Goal: Task Accomplishment & Management: Complete application form

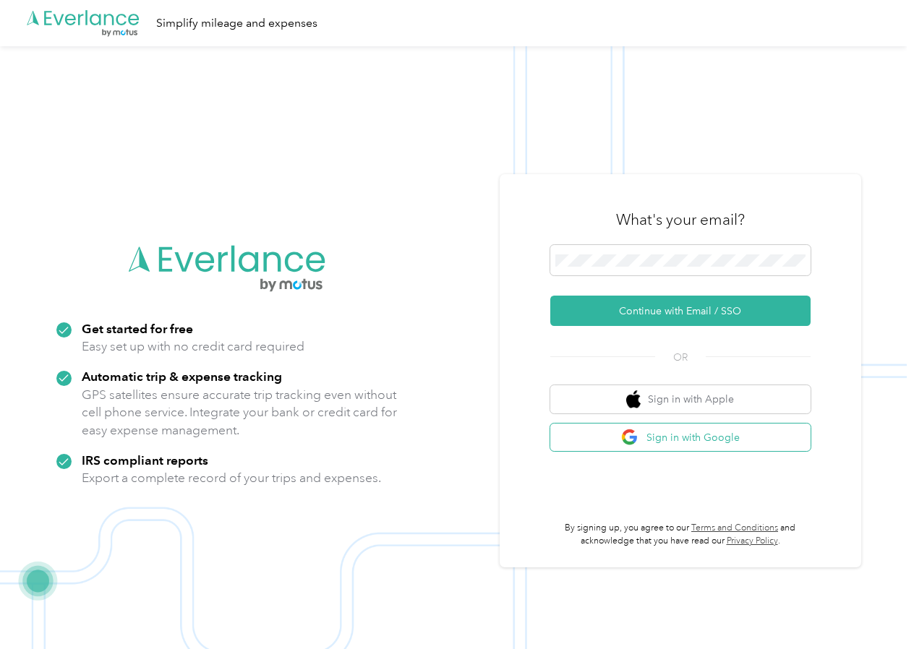
click at [692, 448] on button "Sign in with Google" at bounding box center [680, 438] width 260 height 28
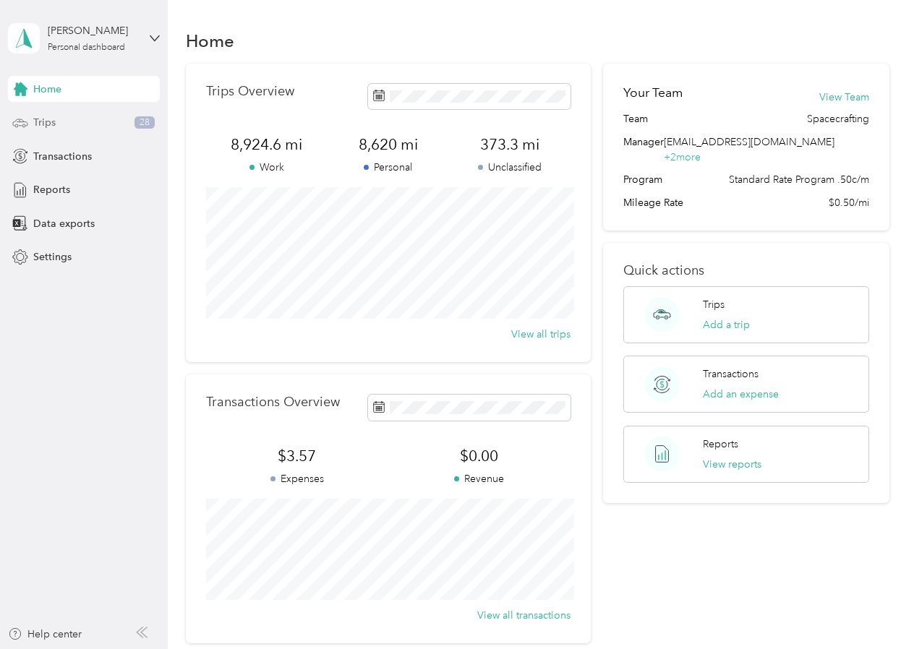
click at [115, 126] on div "Trips 28" at bounding box center [84, 123] width 152 height 26
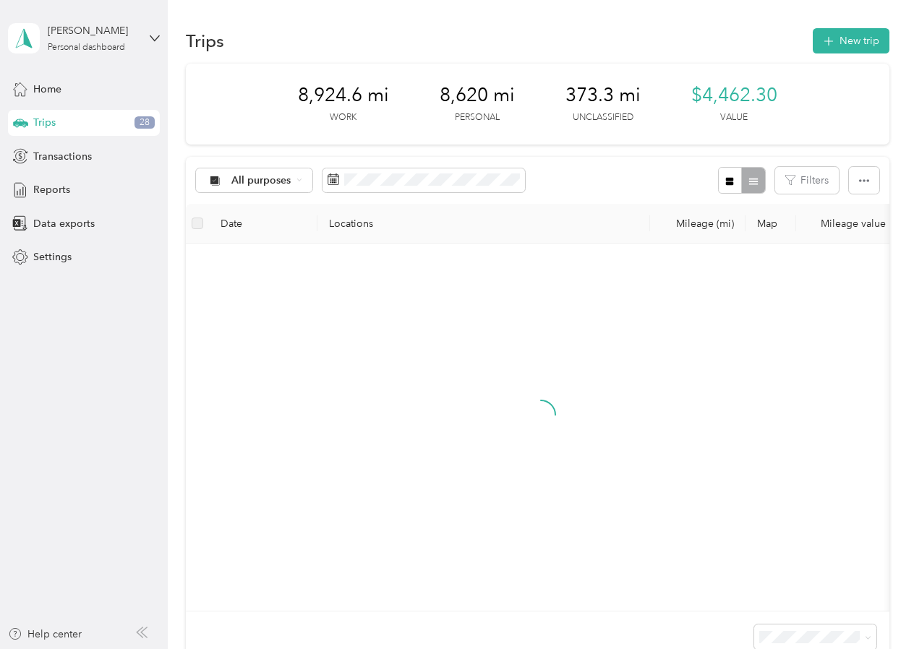
click at [124, 415] on aside "[PERSON_NAME] Personal dashboard Home Trips 28 Transactions Reports Data export…" at bounding box center [84, 324] width 168 height 649
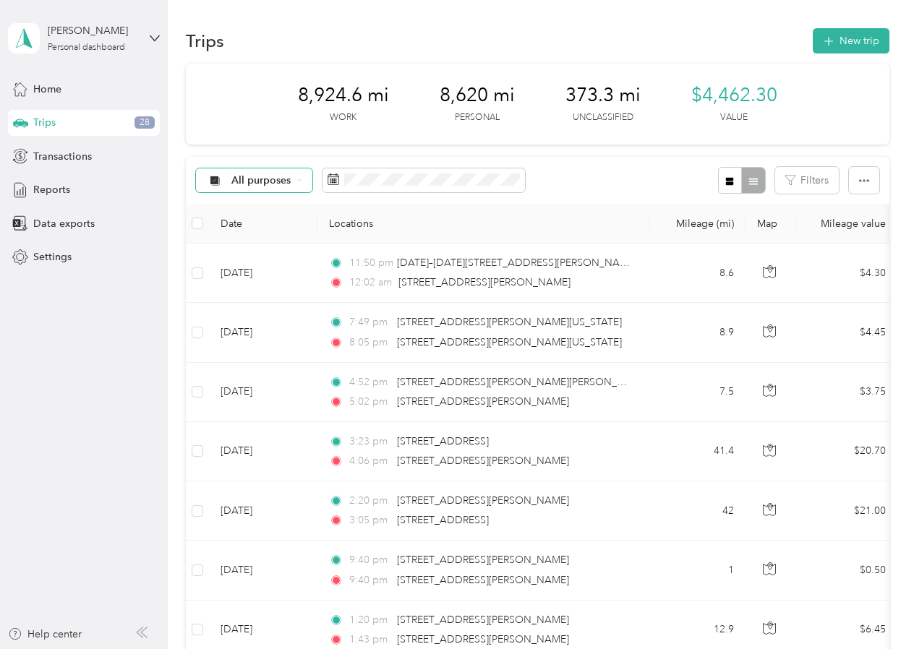
click at [304, 179] on div "All purposes" at bounding box center [254, 181] width 117 height 25
click at [279, 226] on span "Unclassified" at bounding box center [266, 231] width 70 height 15
click at [734, 184] on icon "button" at bounding box center [730, 181] width 8 height 8
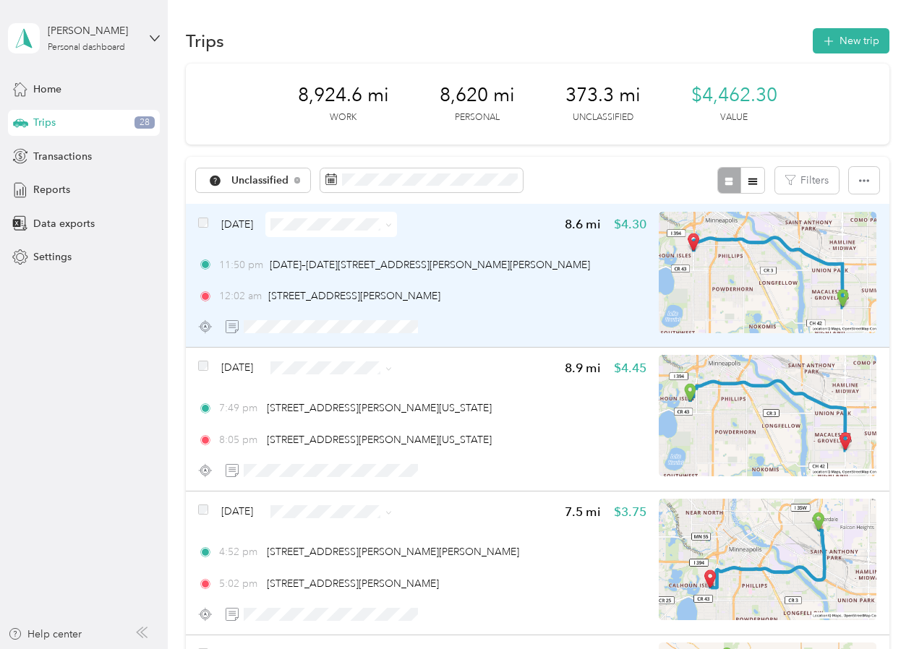
click at [568, 266] on div "11:50 pm [DATE]–[DATE][STREET_ADDRESS][PERSON_NAME][PERSON_NAME]" at bounding box center [422, 264] width 448 height 15
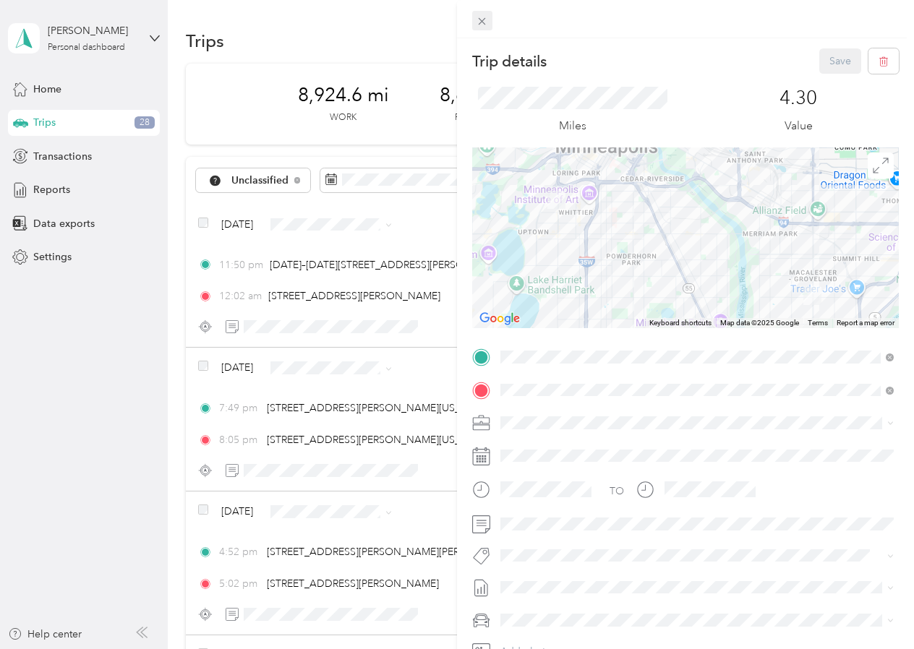
click at [491, 17] on span at bounding box center [482, 21] width 20 height 20
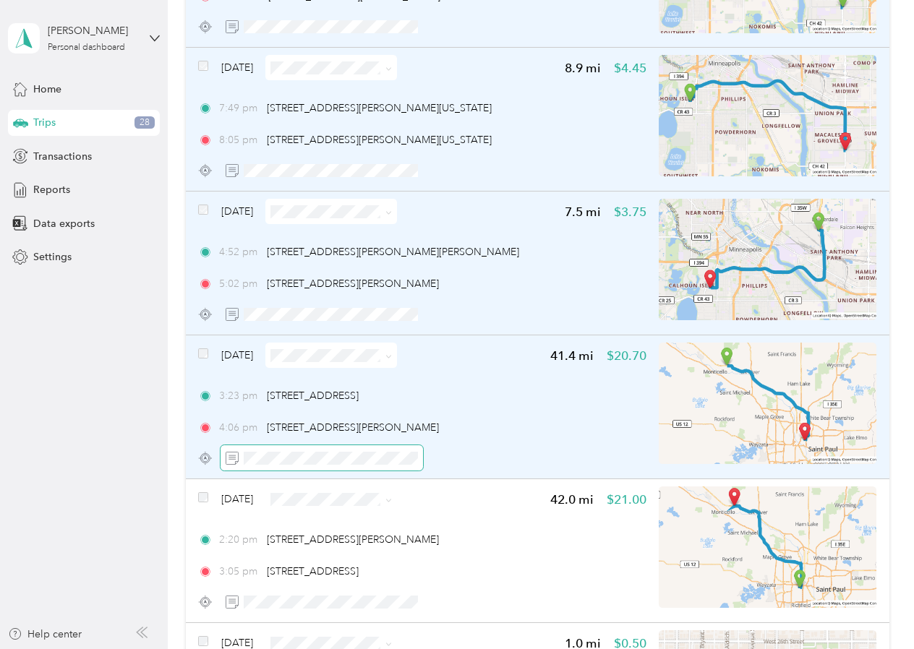
scroll to position [310, 0]
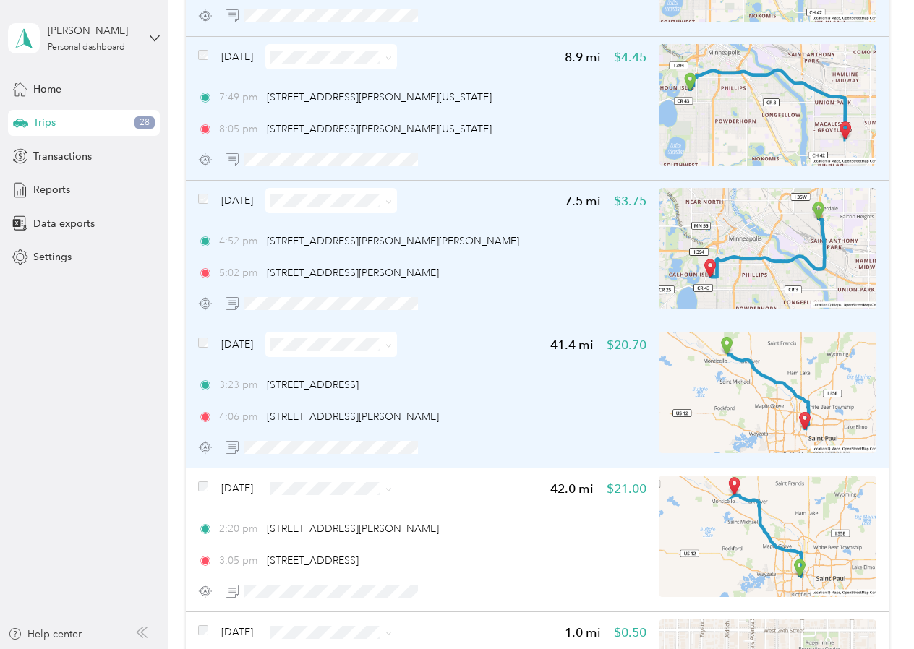
click at [209, 344] on div "[DATE]" at bounding box center [297, 344] width 199 height 25
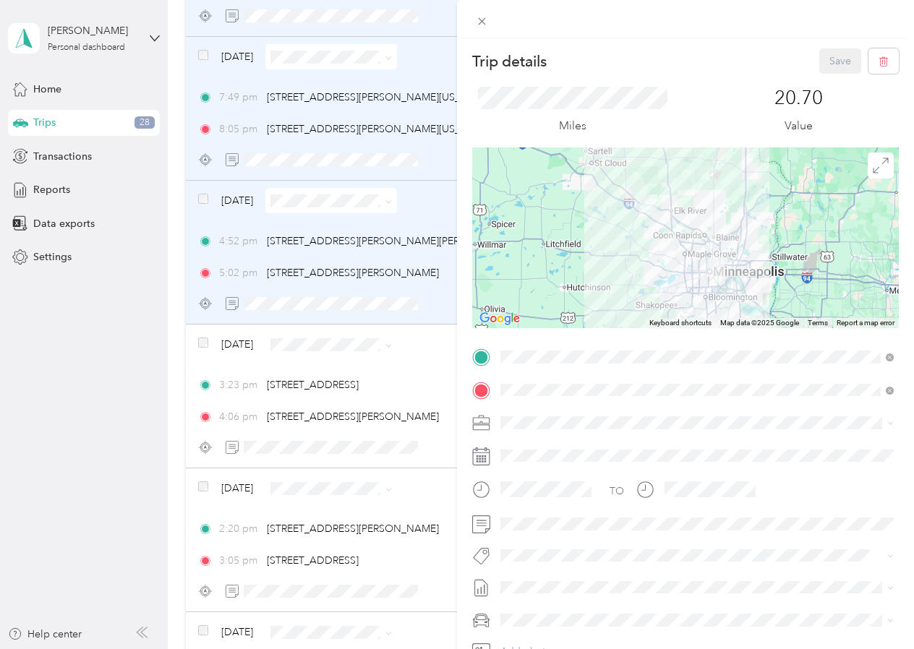
click at [202, 341] on div "Trip details Save This trip cannot be edited because it is either under review,…" at bounding box center [457, 324] width 914 height 649
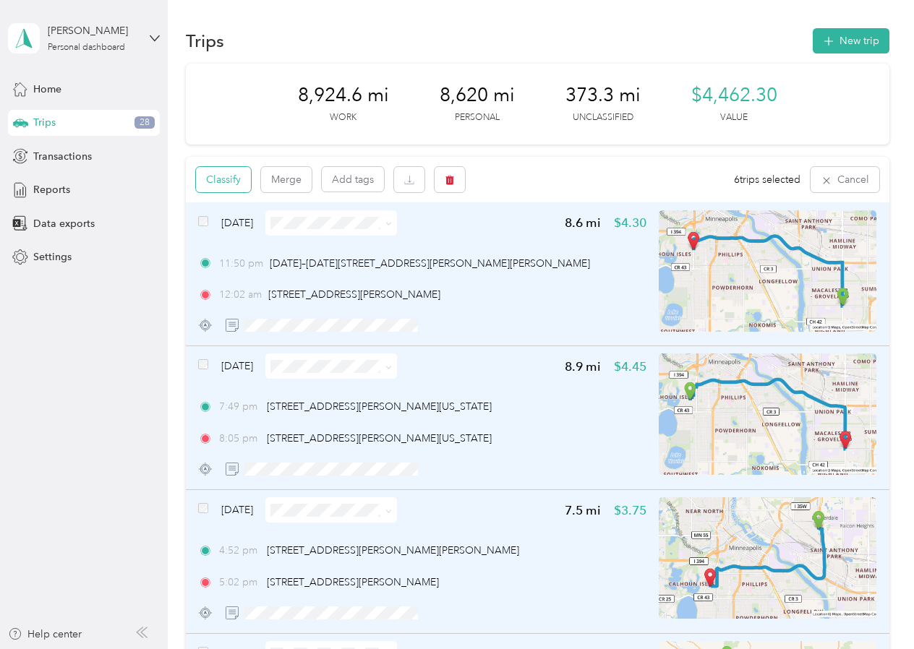
click at [231, 178] on button "Classify" at bounding box center [223, 179] width 55 height 25
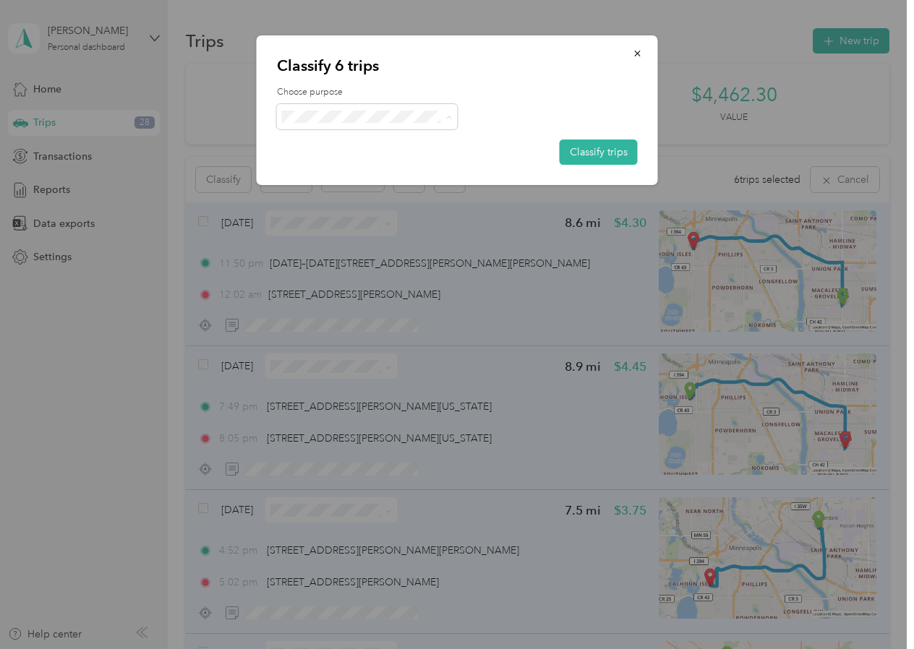
click at [346, 165] on span "Personal" at bounding box center [379, 168] width 135 height 15
click at [582, 154] on button "Classify trips" at bounding box center [599, 152] width 78 height 25
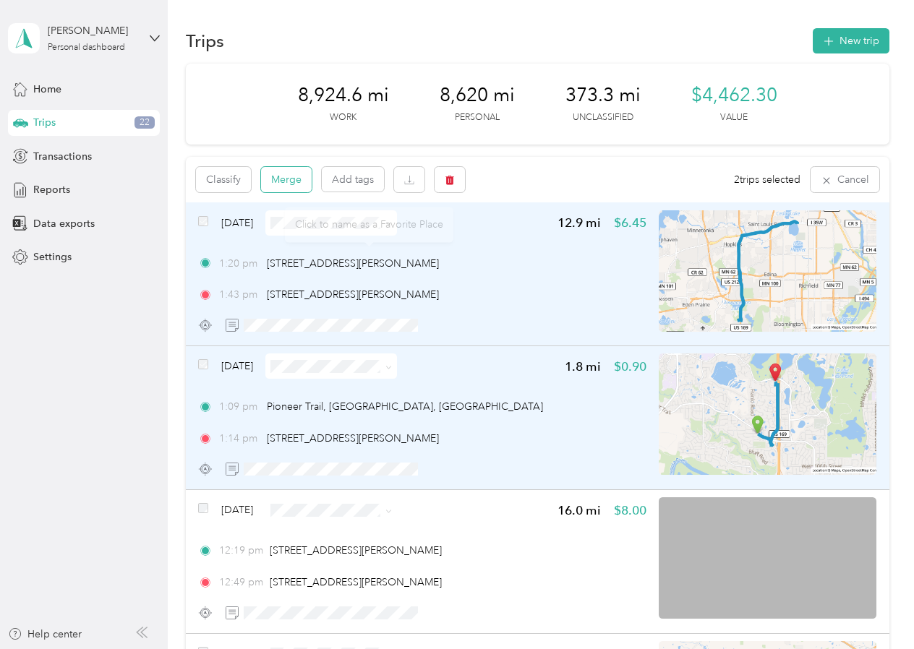
click at [278, 184] on button "Merge" at bounding box center [286, 179] width 51 height 25
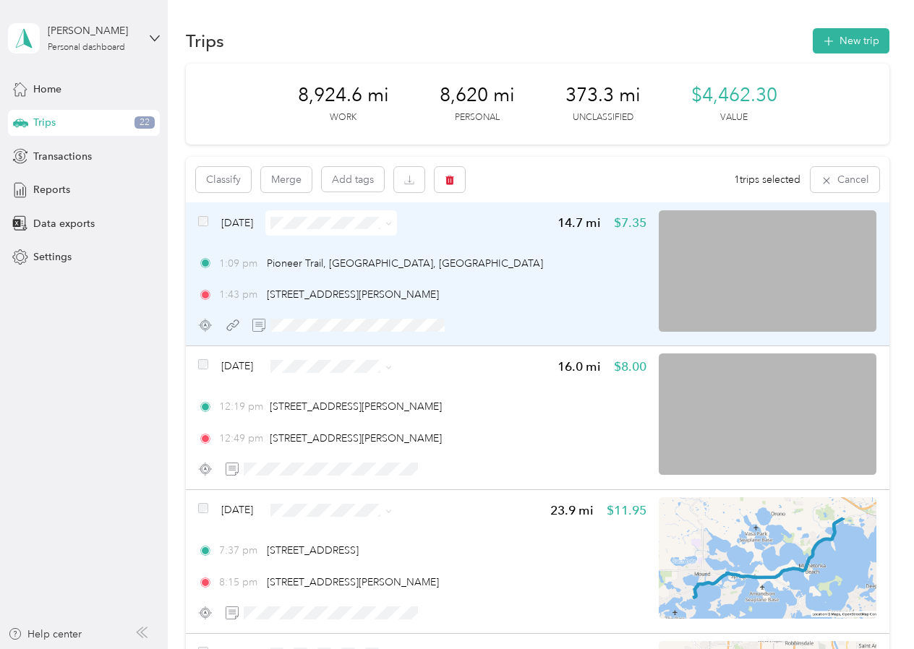
click at [323, 245] on span "Spacecrafting" at bounding box center [359, 248] width 111 height 15
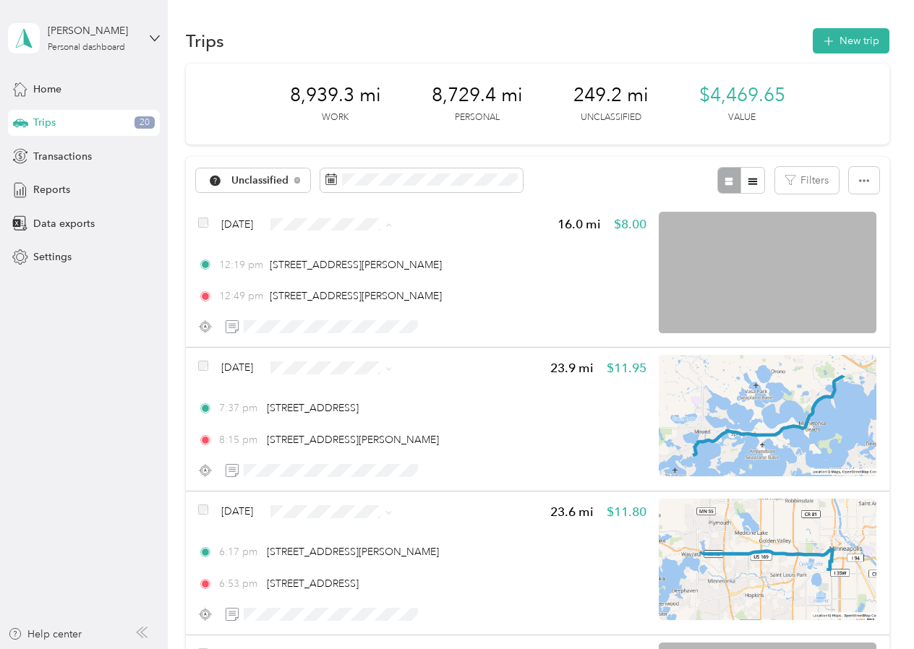
click at [333, 248] on span "Spacecrafting" at bounding box center [373, 251] width 86 height 15
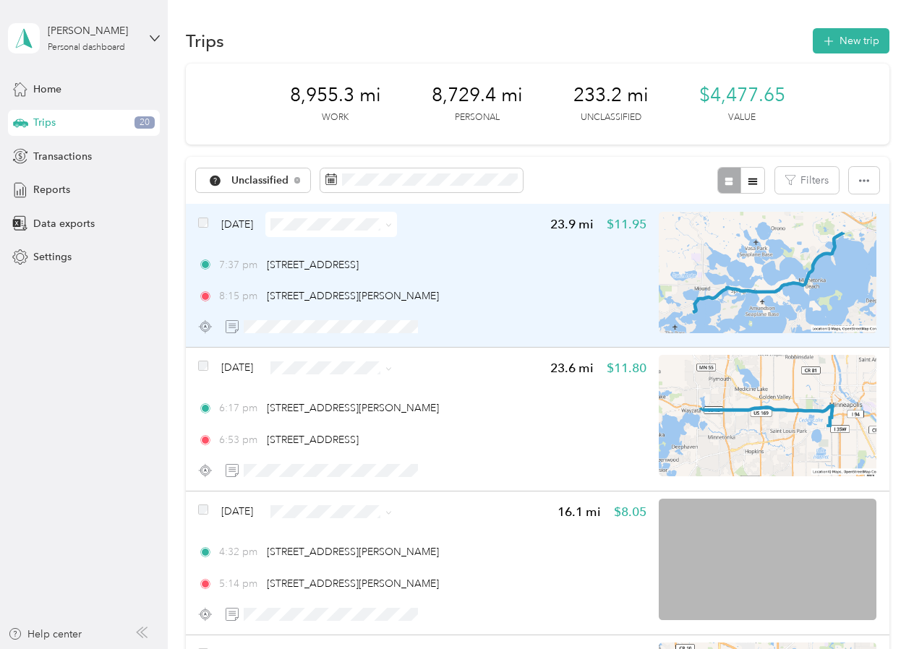
click at [348, 233] on span at bounding box center [331, 224] width 132 height 25
click at [352, 231] on span at bounding box center [331, 224] width 132 height 25
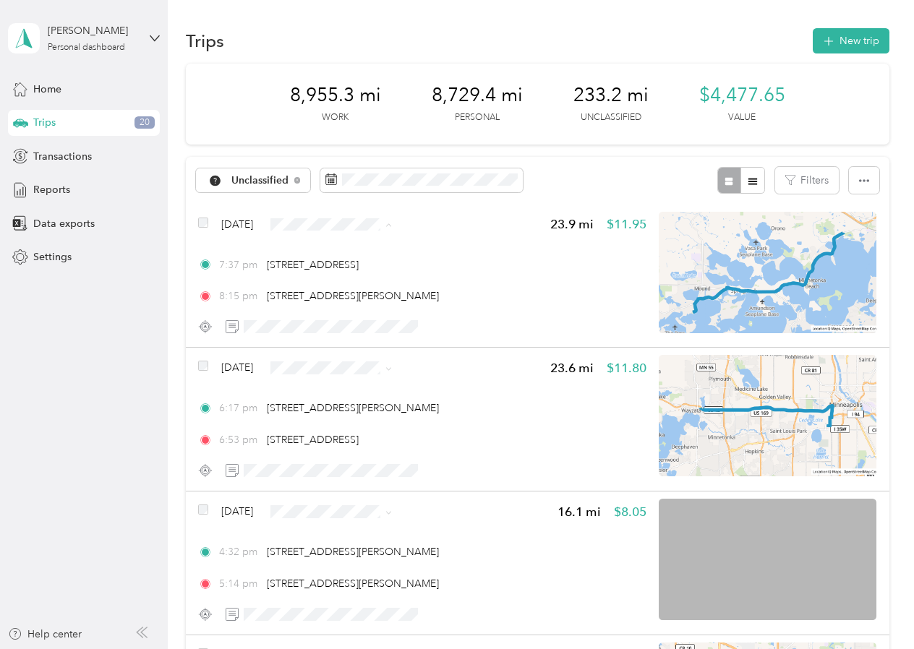
click at [389, 252] on span "Spacecrafting" at bounding box center [373, 251] width 86 height 15
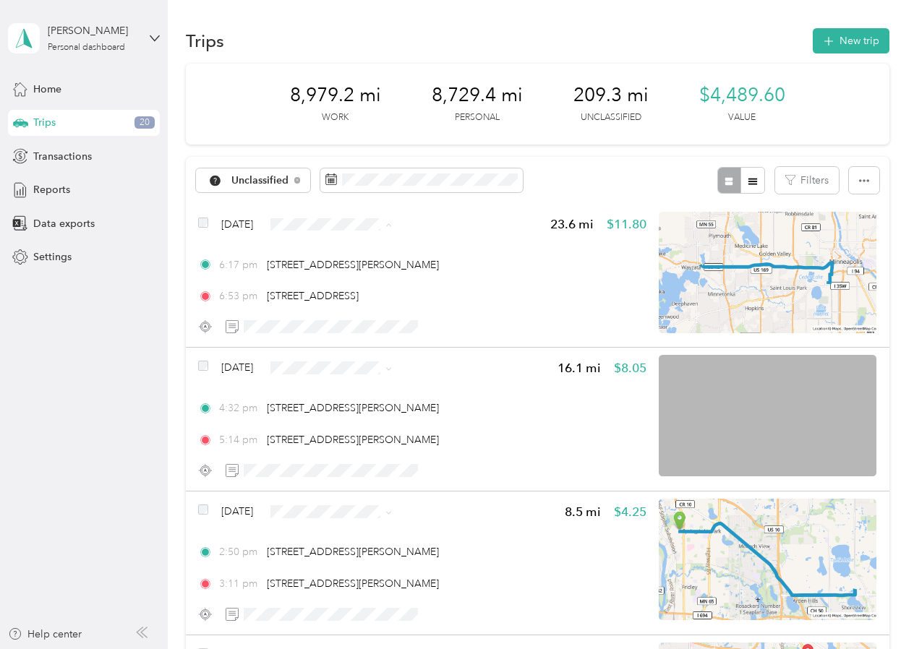
click at [354, 254] on li "Spacecrafting" at bounding box center [360, 251] width 132 height 25
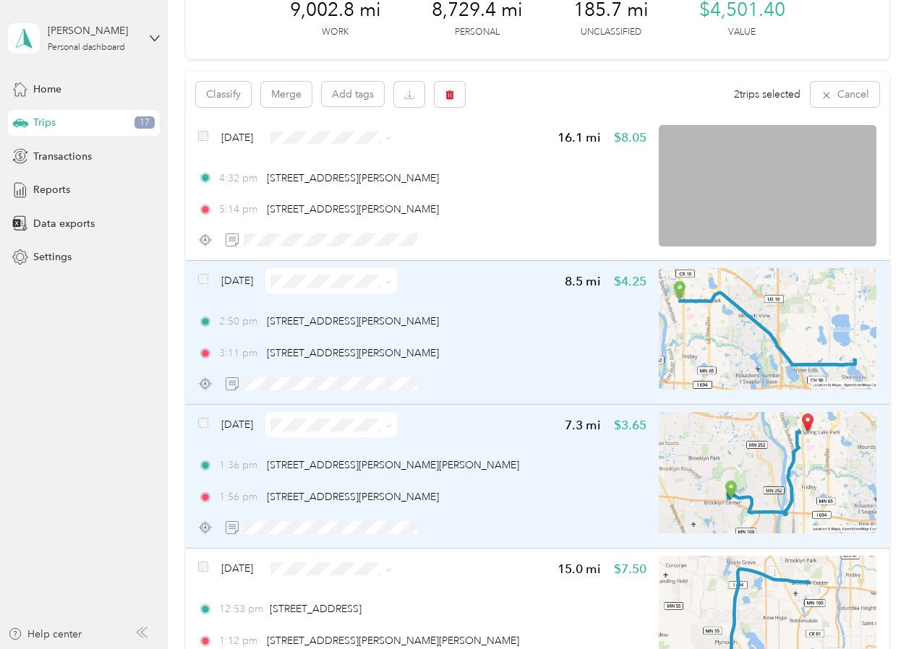
scroll to position [81, 0]
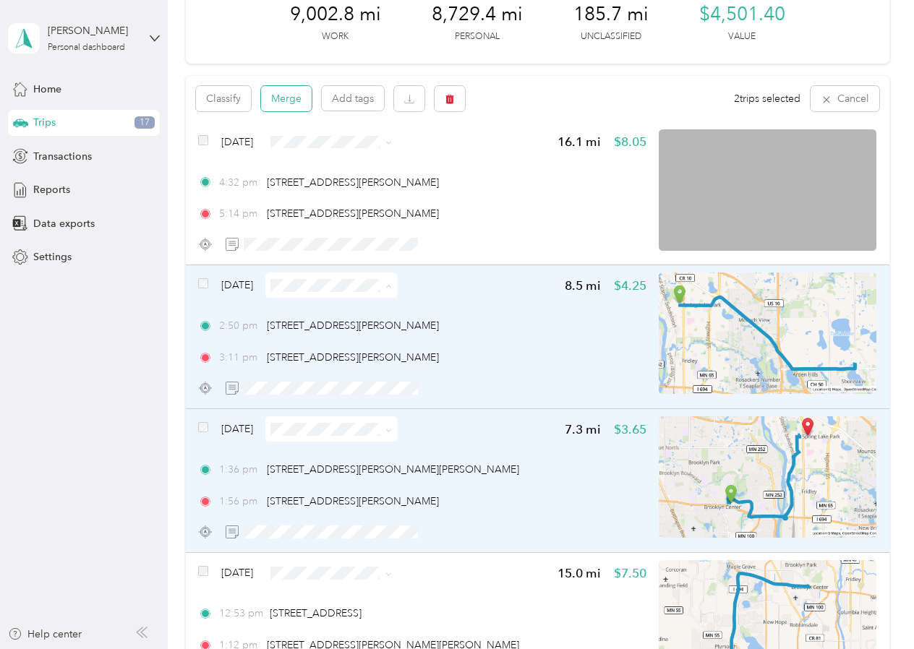
click at [302, 101] on button "Merge" at bounding box center [286, 98] width 51 height 25
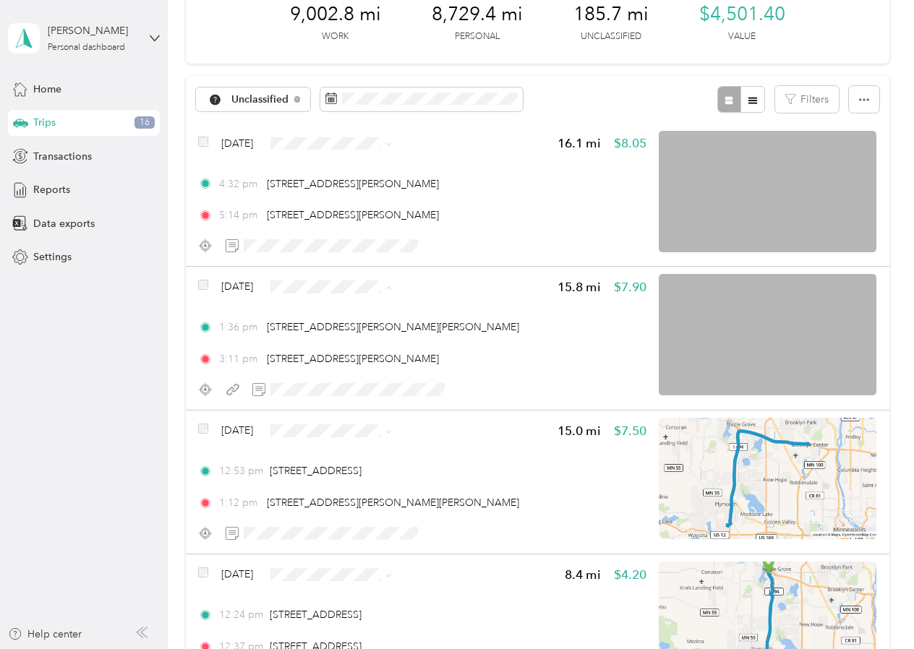
click at [357, 312] on span "Spacecrafting" at bounding box center [373, 313] width 86 height 15
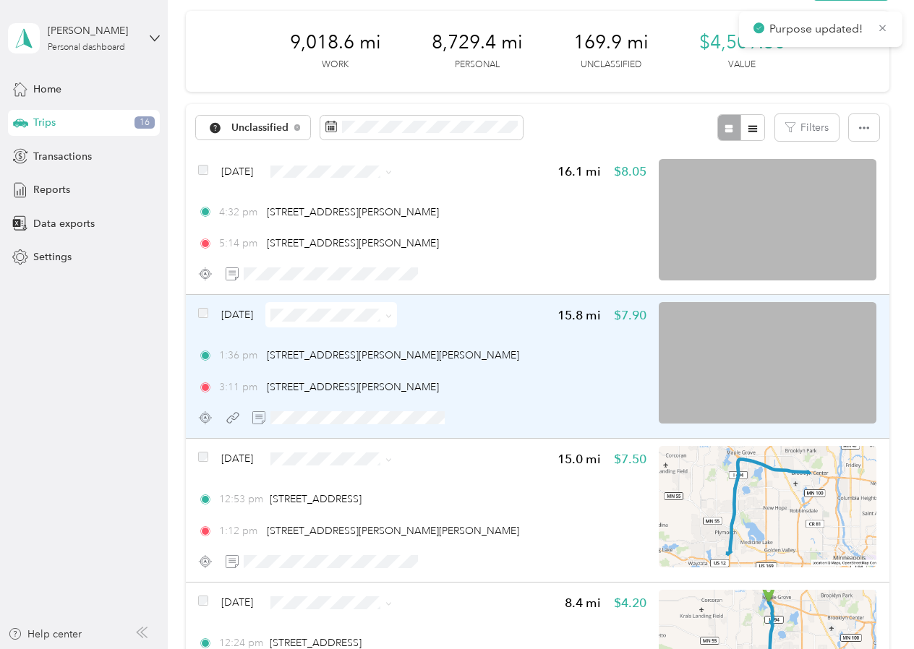
scroll to position [45, 0]
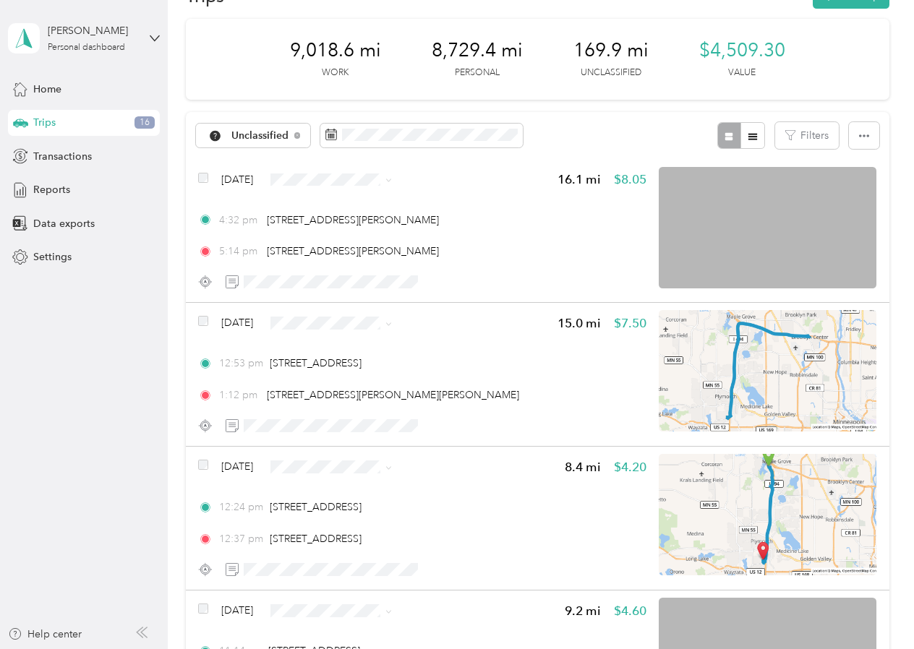
click at [354, 204] on span "Spacecrafting" at bounding box center [373, 205] width 86 height 15
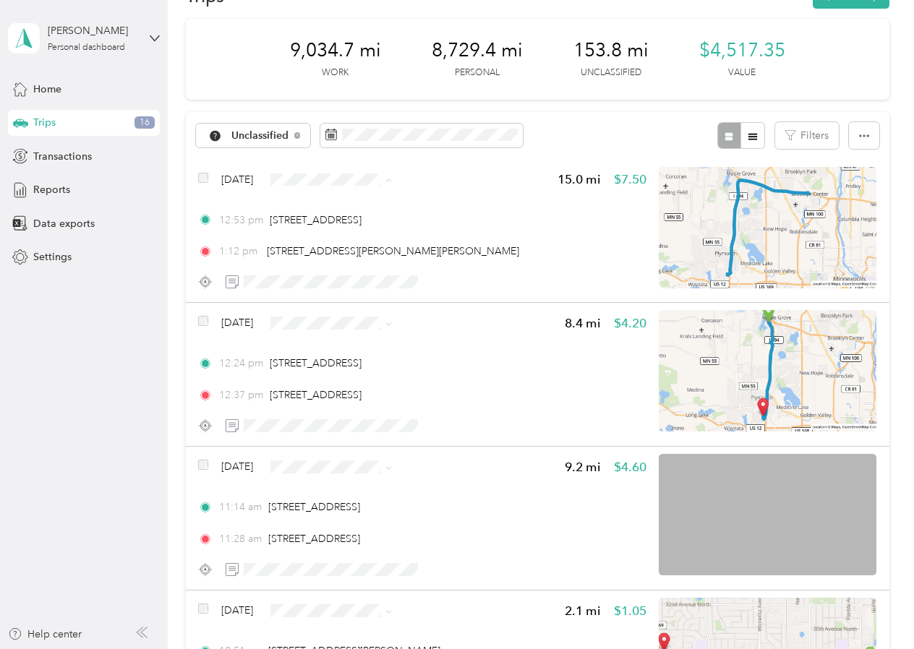
click at [356, 203] on span "Spacecrafting" at bounding box center [373, 206] width 86 height 15
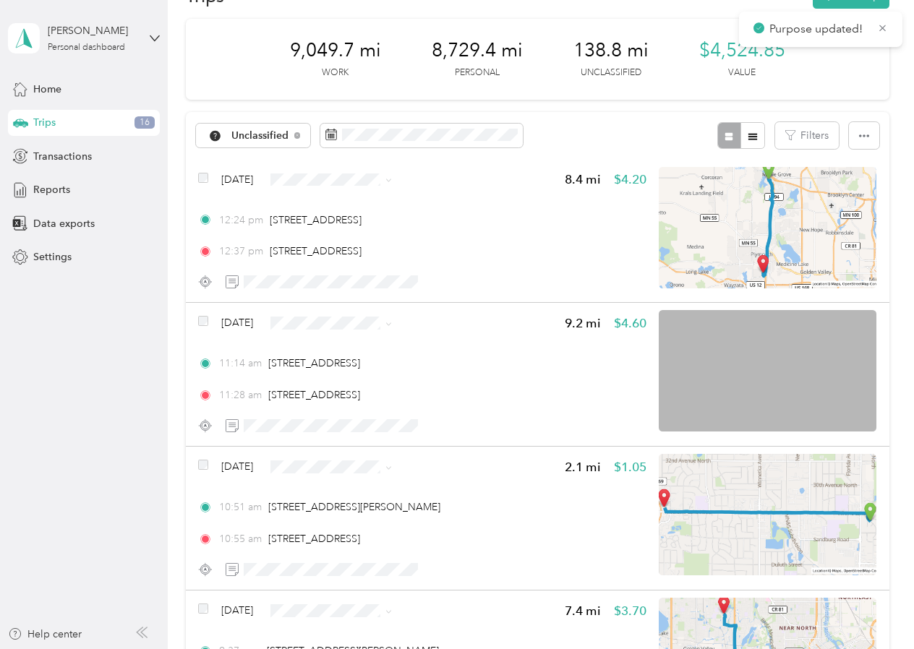
click at [360, 203] on span "Spacecrafting" at bounding box center [373, 205] width 86 height 15
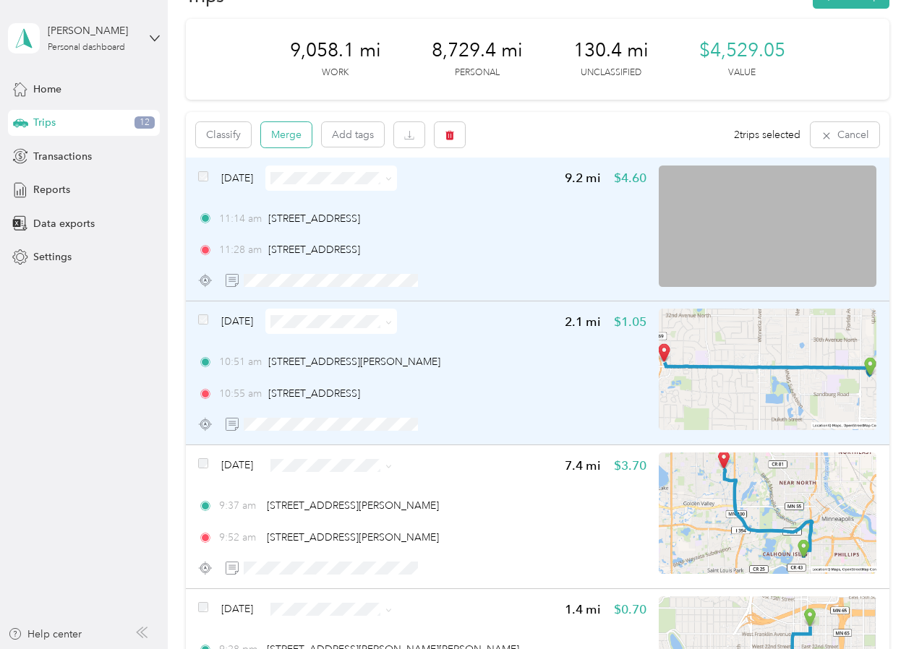
click at [283, 135] on button "Merge" at bounding box center [286, 134] width 51 height 25
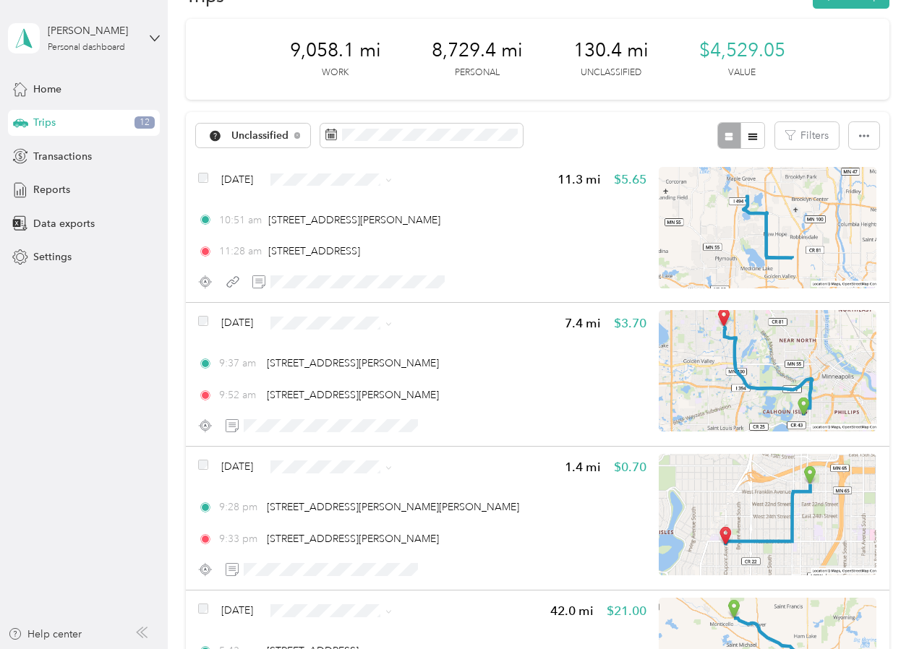
click at [339, 203] on span "Spacecrafting" at bounding box center [373, 200] width 86 height 15
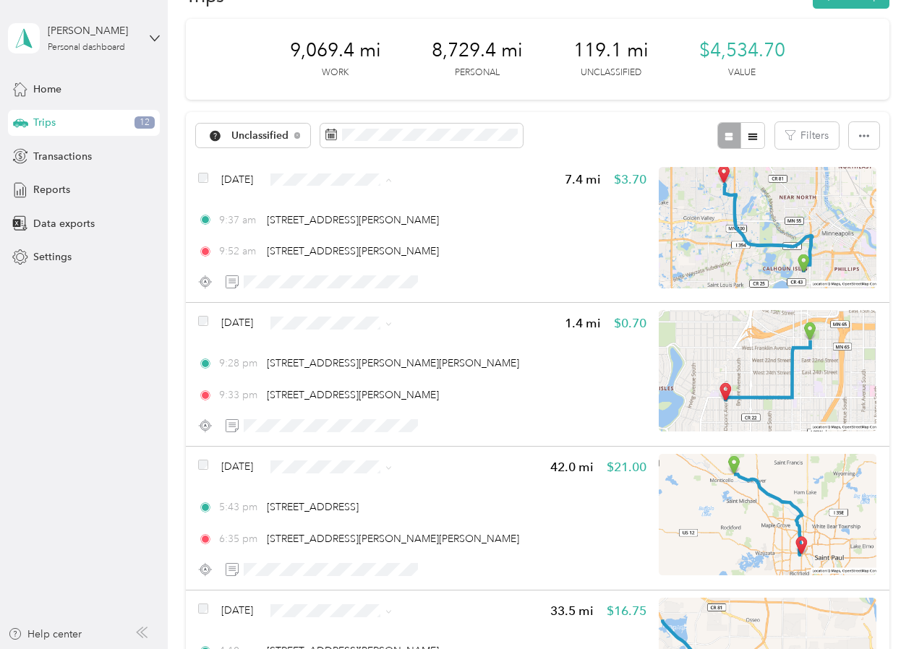
click at [347, 204] on span "Spacecrafting" at bounding box center [373, 206] width 86 height 15
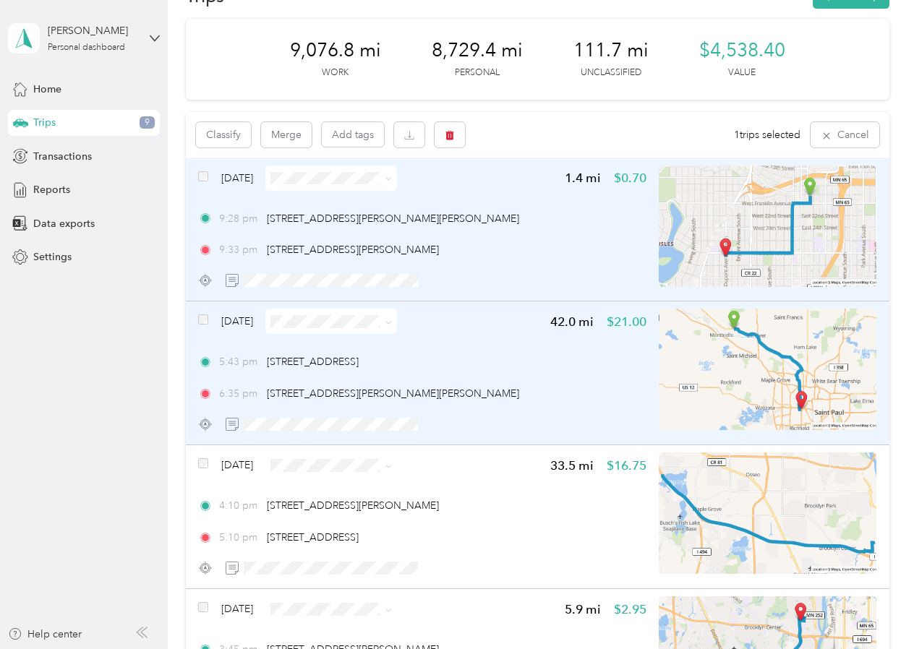
click at [206, 312] on div "[DATE]" at bounding box center [297, 321] width 199 height 25
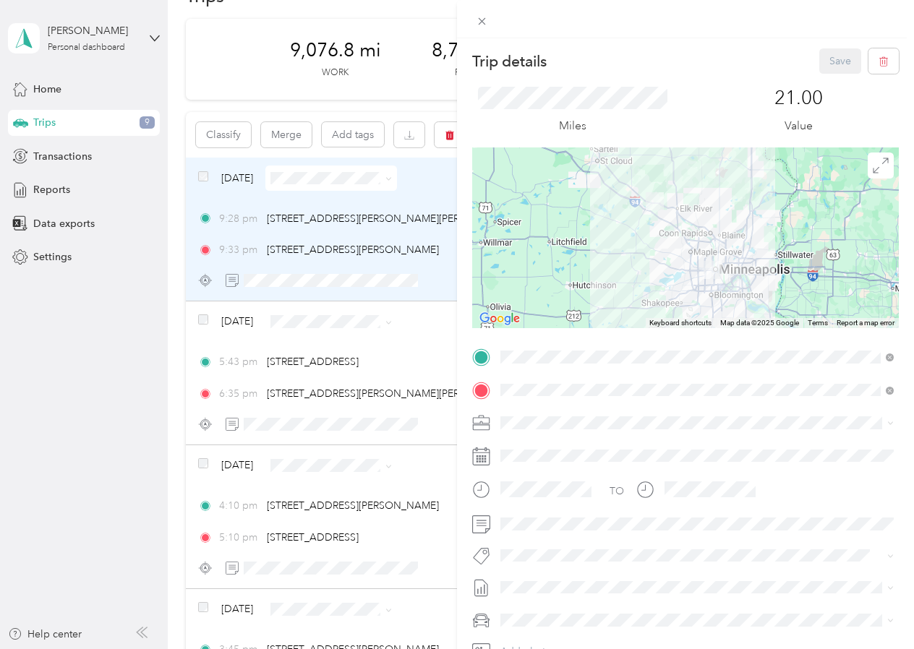
click at [203, 322] on div "Trip details Save This trip cannot be edited because it is either under review,…" at bounding box center [457, 324] width 914 height 649
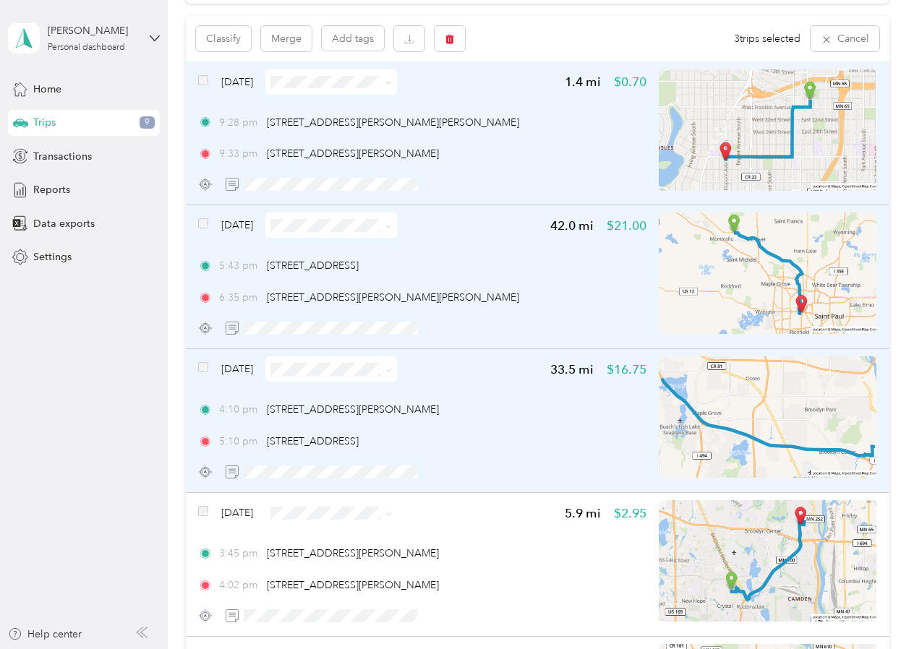
scroll to position [135, 0]
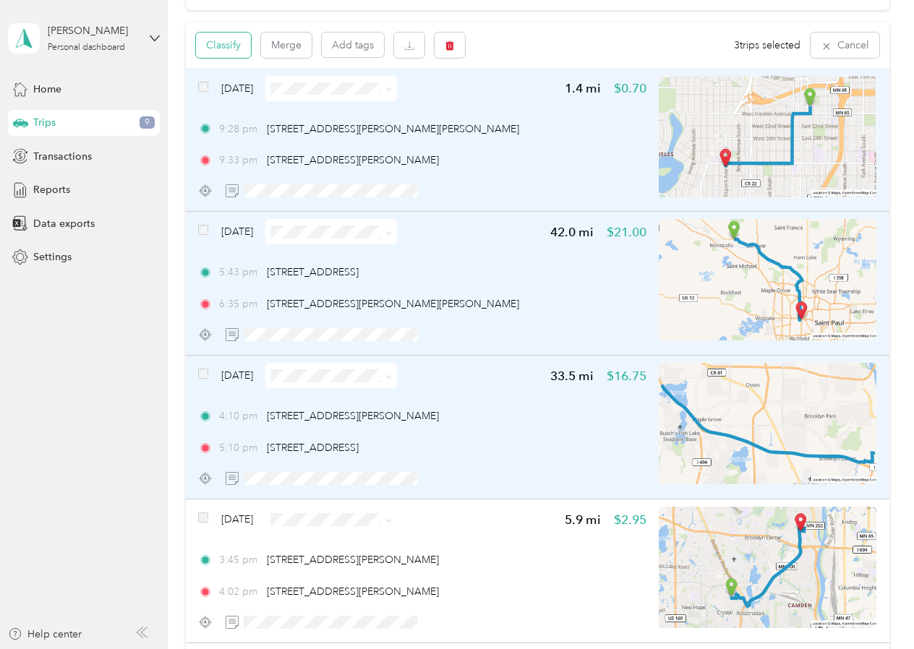
click at [232, 46] on button "Classify" at bounding box center [223, 45] width 55 height 25
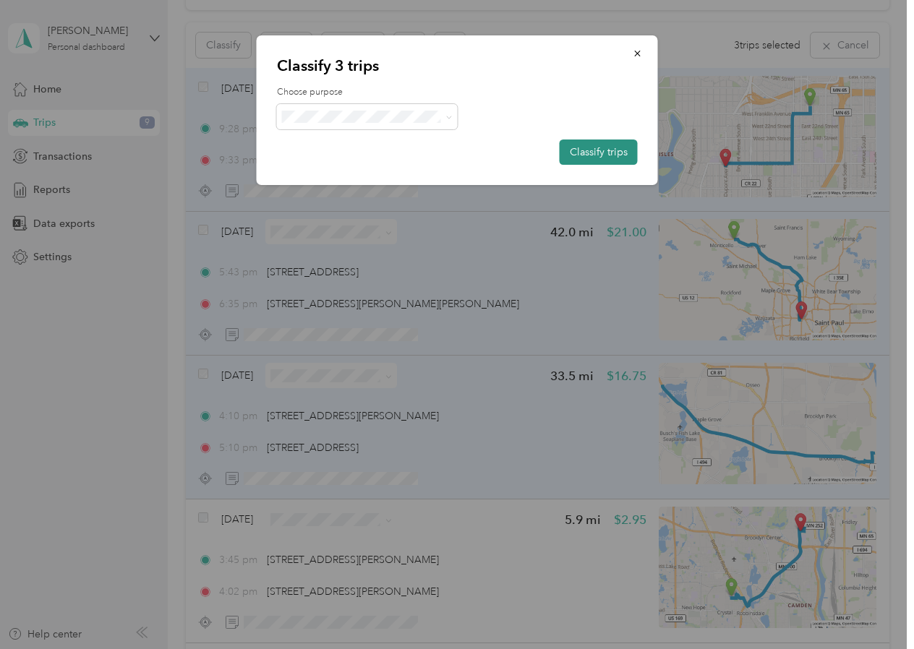
click at [608, 148] on button "Classify trips" at bounding box center [599, 152] width 78 height 25
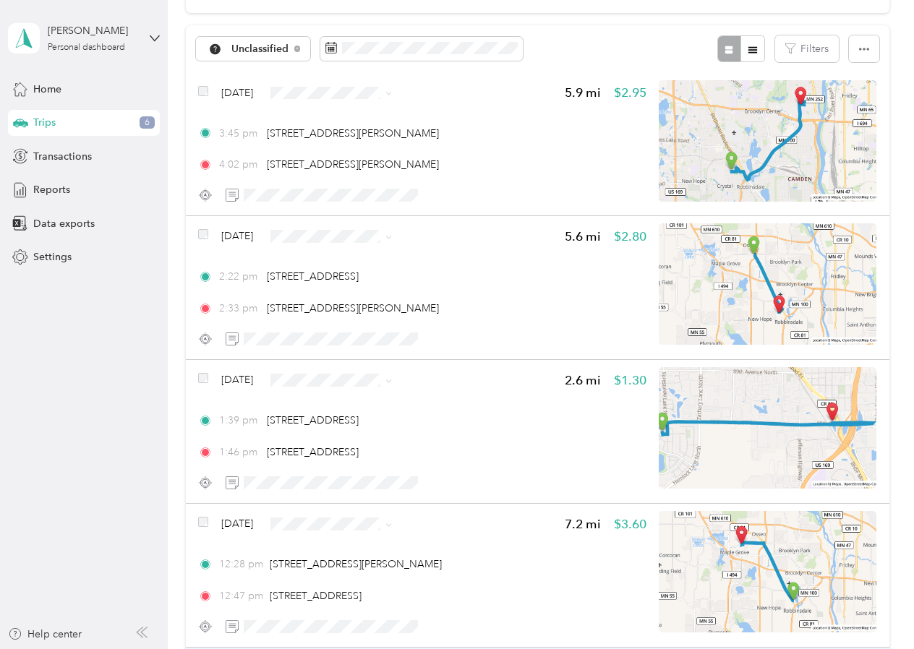
scroll to position [126, 0]
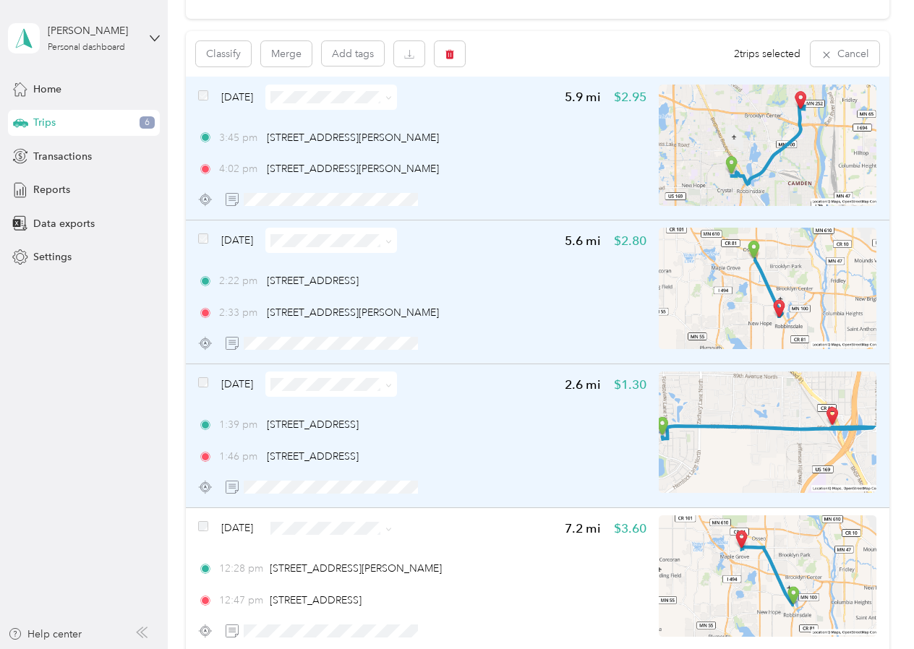
click at [208, 377] on span at bounding box center [203, 384] width 10 height 15
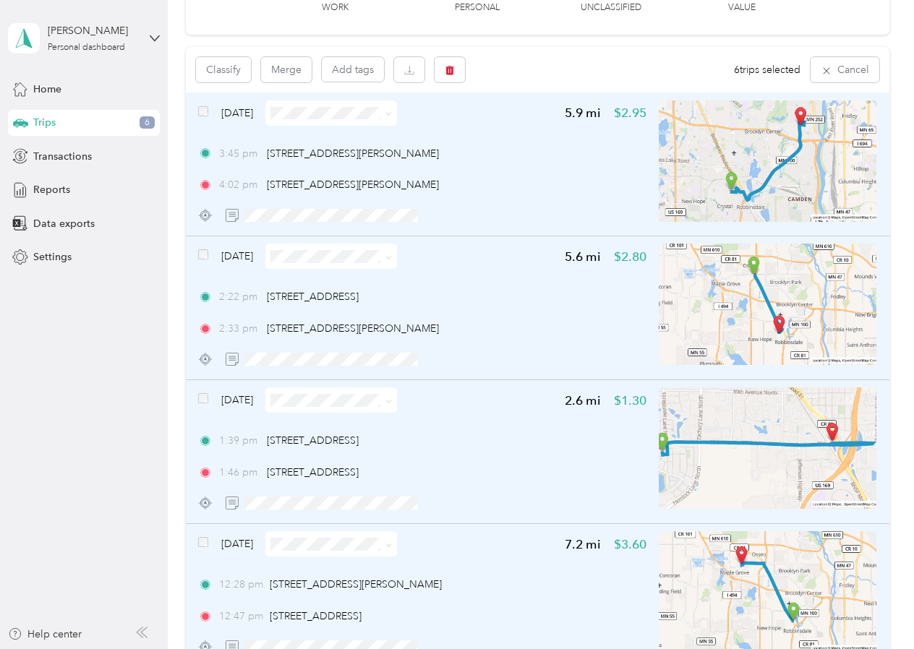
scroll to position [97, 0]
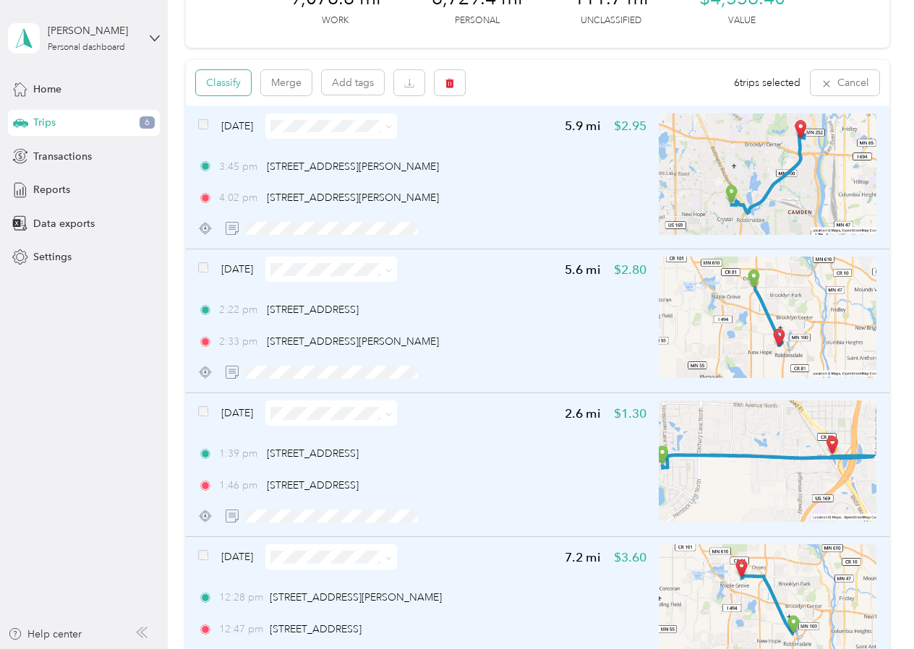
click at [241, 88] on button "Classify" at bounding box center [223, 82] width 55 height 25
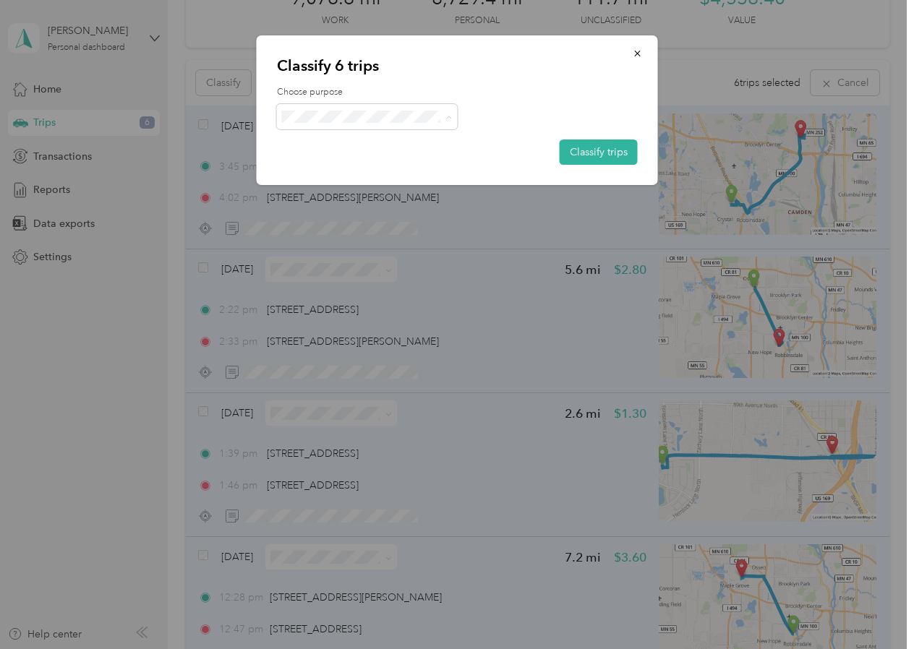
click at [349, 145] on span "Spacecrafting" at bounding box center [379, 143] width 135 height 15
click at [591, 151] on button "Classify trips" at bounding box center [599, 152] width 78 height 25
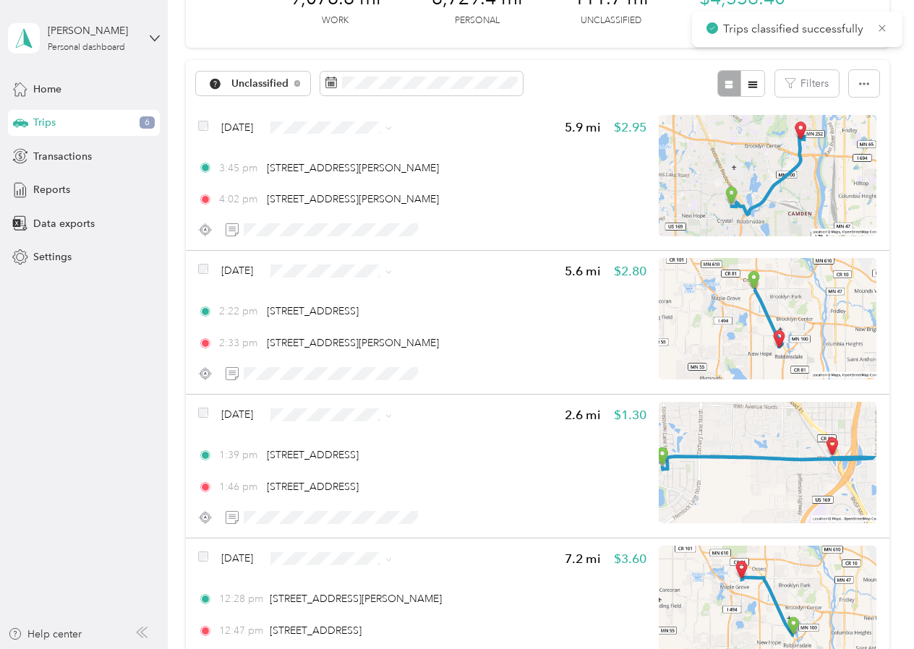
scroll to position [48, 0]
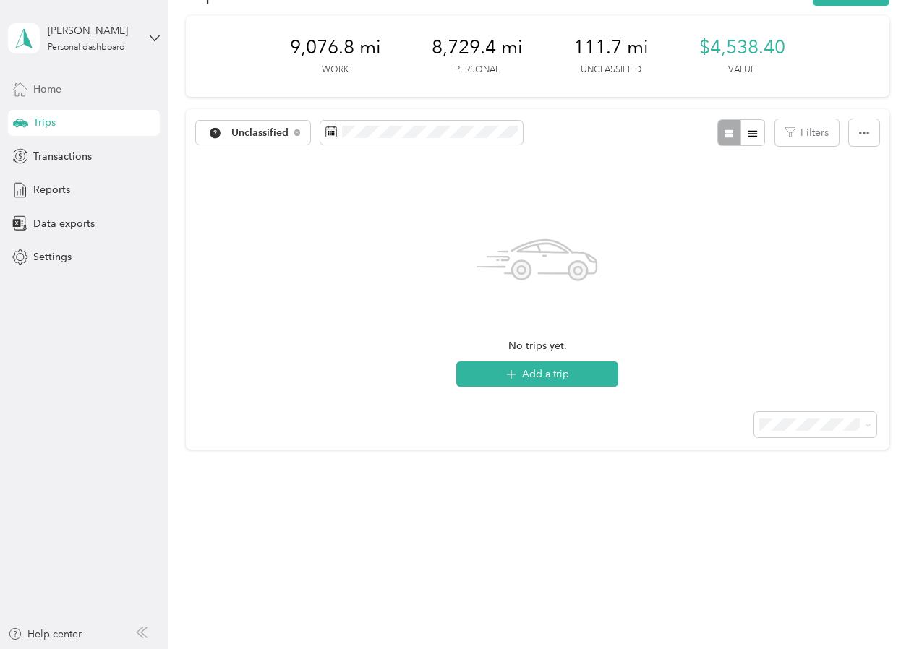
click at [101, 90] on div "Home" at bounding box center [84, 89] width 152 height 26
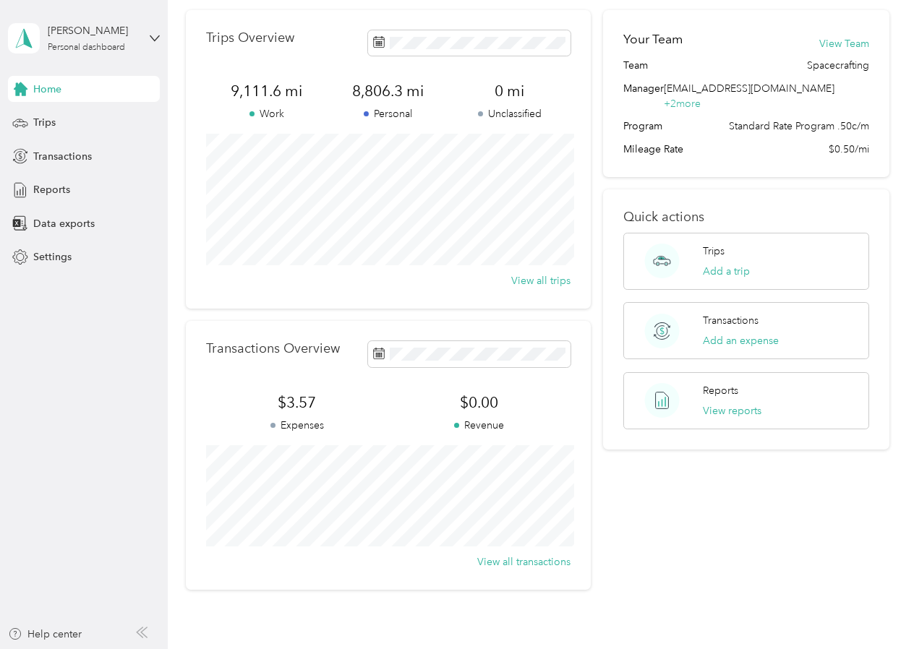
scroll to position [55, 0]
click at [61, 124] on div "Trips" at bounding box center [84, 123] width 152 height 26
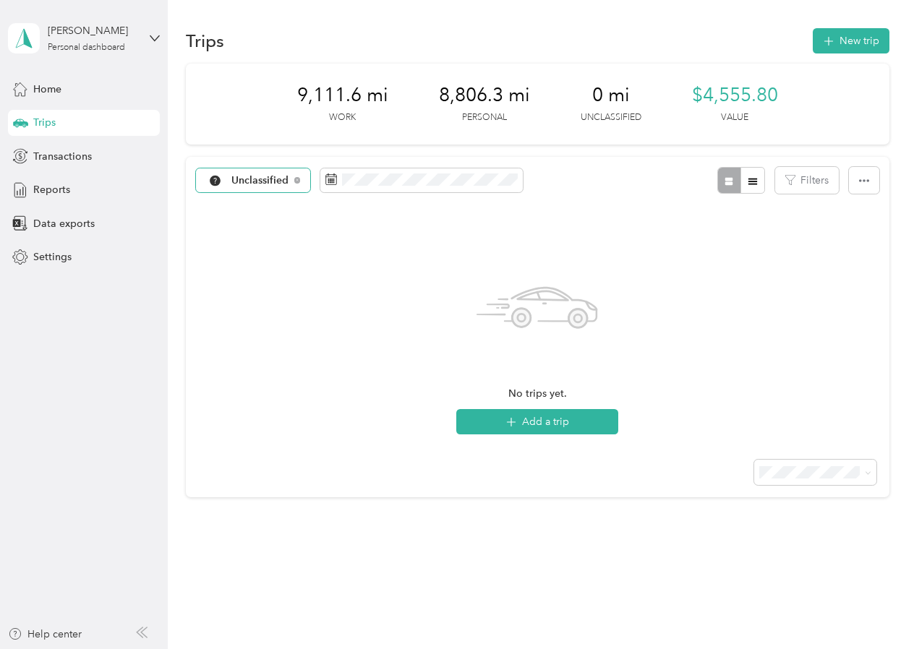
click at [261, 181] on span "Unclassified" at bounding box center [260, 181] width 58 height 10
click at [255, 250] on span "Spacecrafting" at bounding box center [268, 257] width 75 height 15
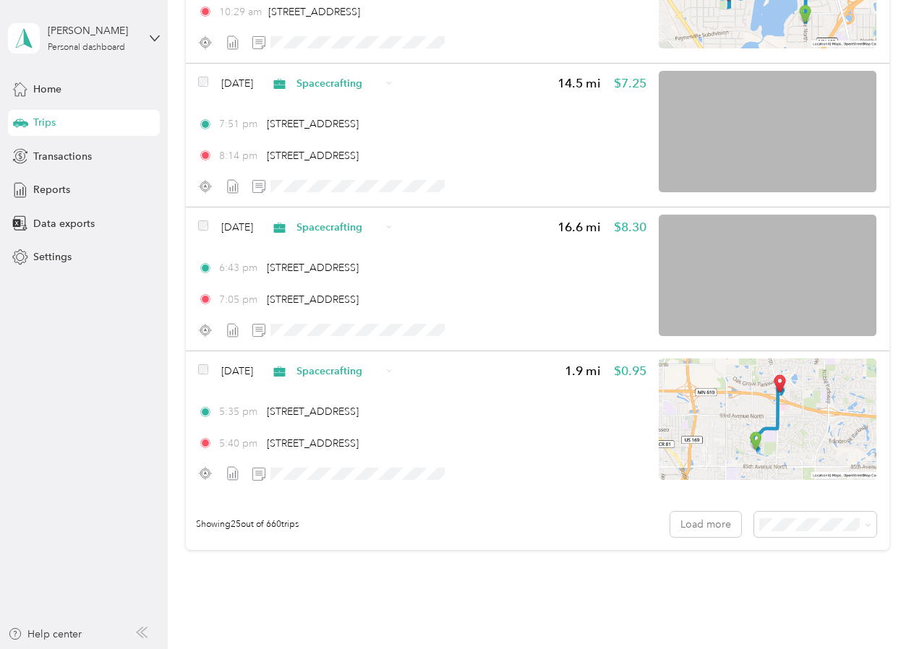
scroll to position [3315, 0]
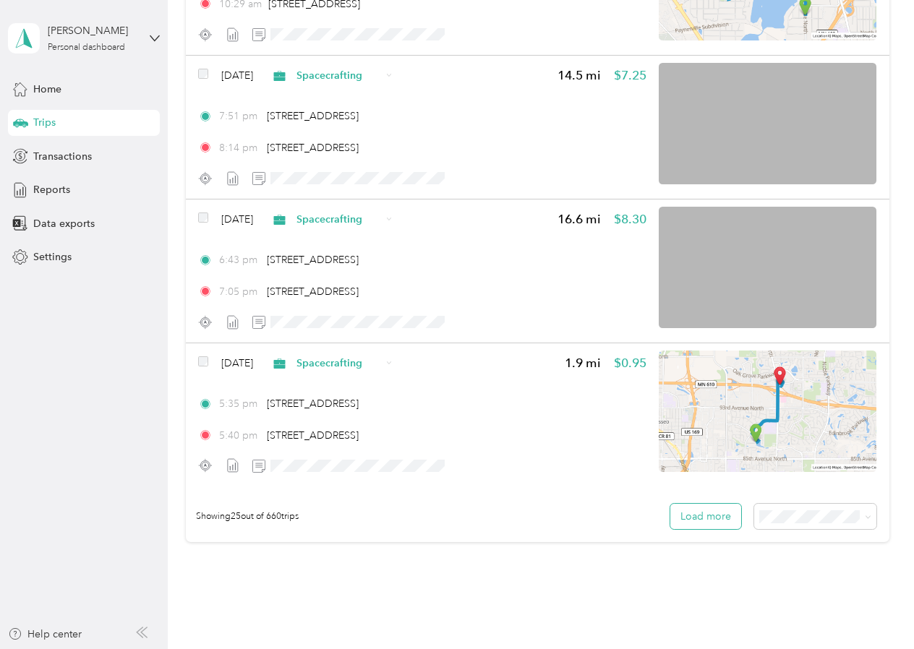
click at [689, 519] on button "Load more" at bounding box center [705, 516] width 71 height 25
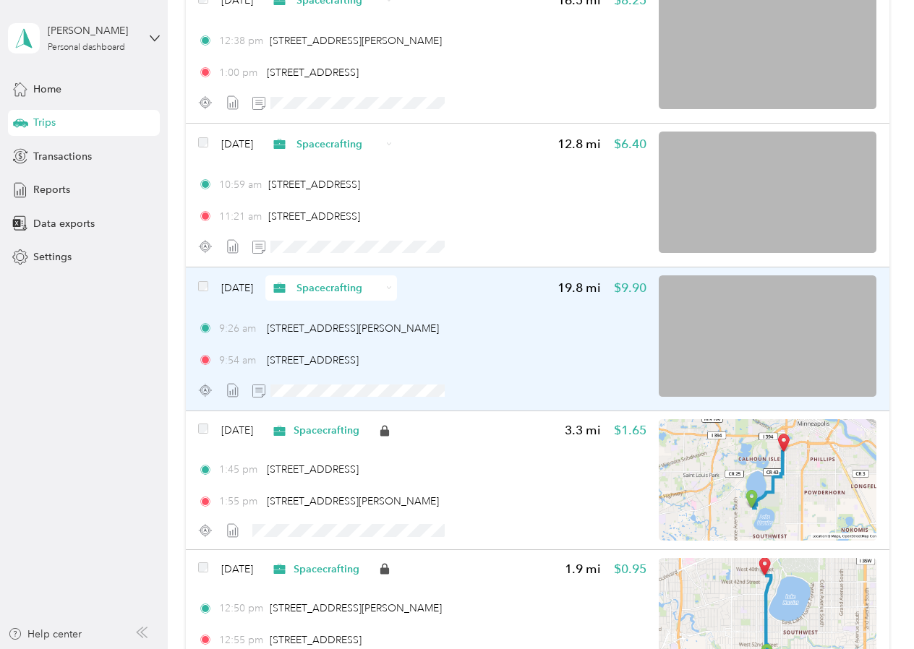
scroll to position [5694, 0]
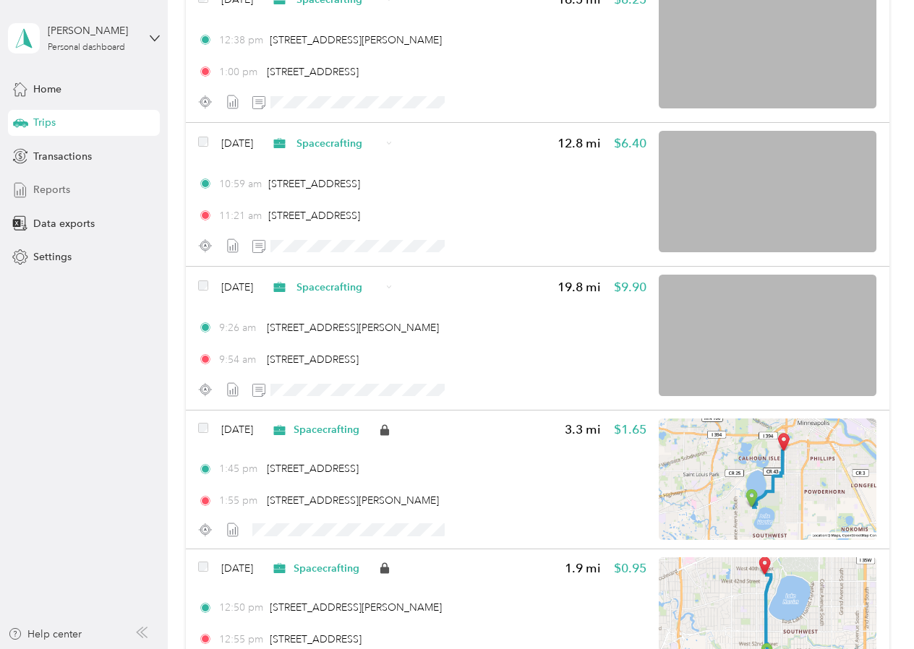
click at [101, 193] on div "Reports" at bounding box center [84, 190] width 152 height 26
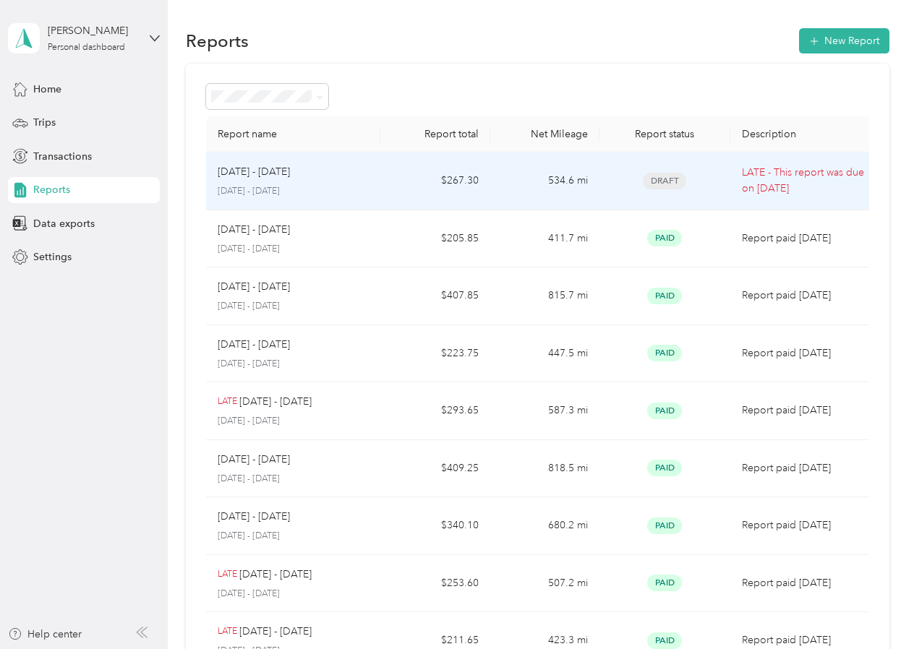
click at [414, 180] on td "$267.30" at bounding box center [434, 182] width 109 height 58
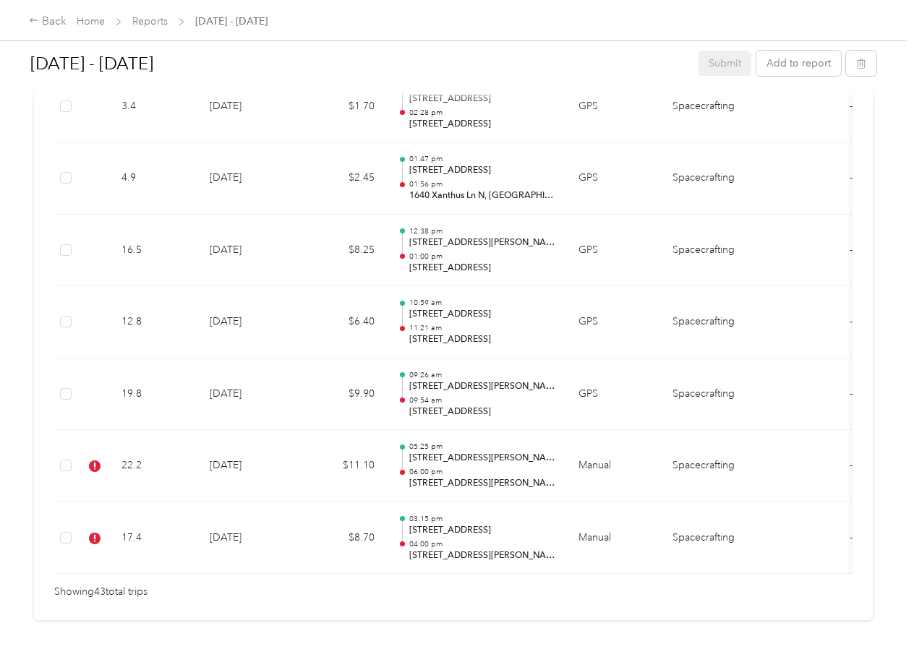
scroll to position [3241, 0]
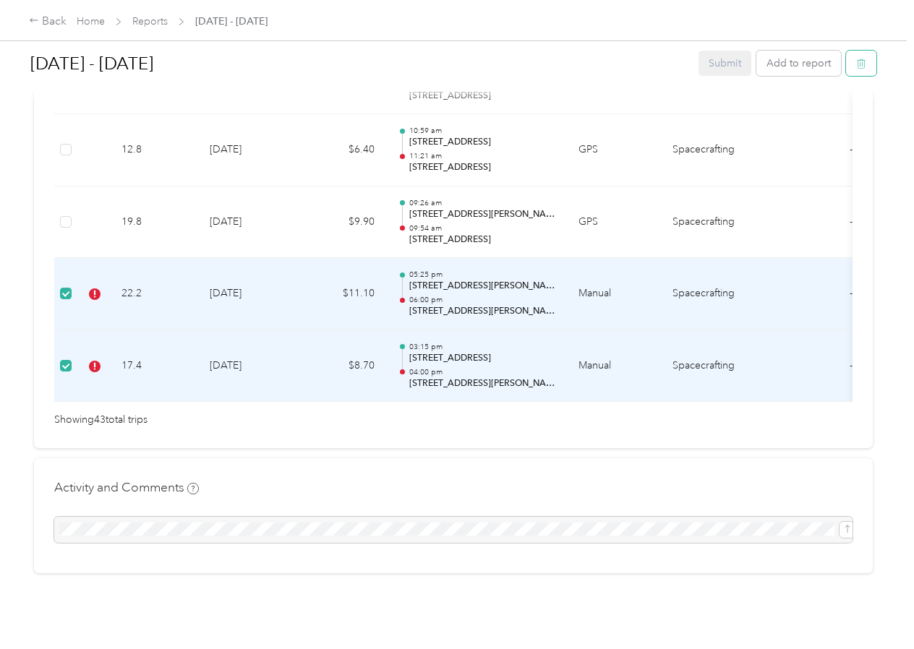
click at [860, 63] on icon "button" at bounding box center [860, 65] width 0 height 4
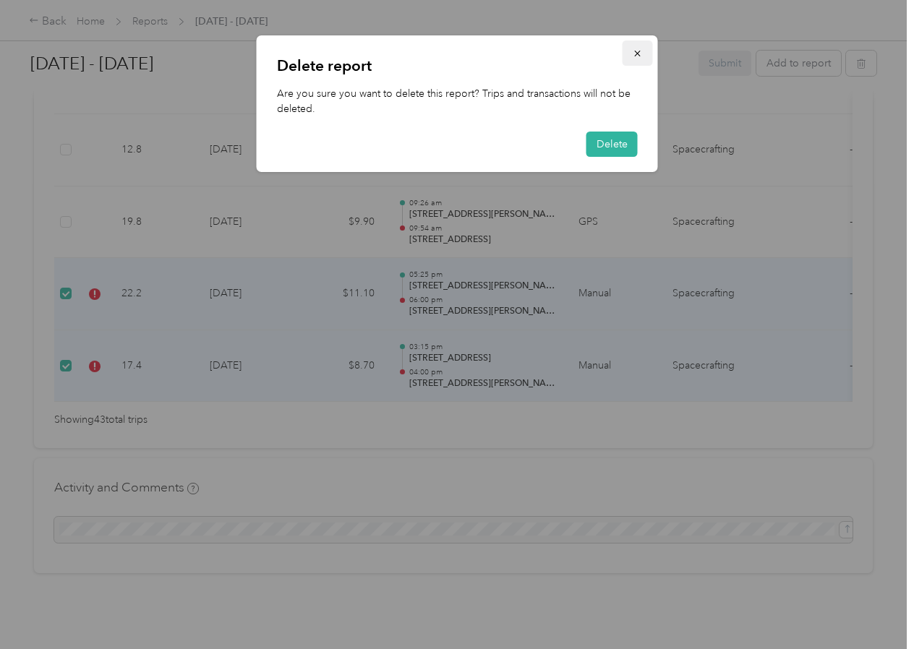
click at [638, 52] on icon "button" at bounding box center [637, 54] width 6 height 6
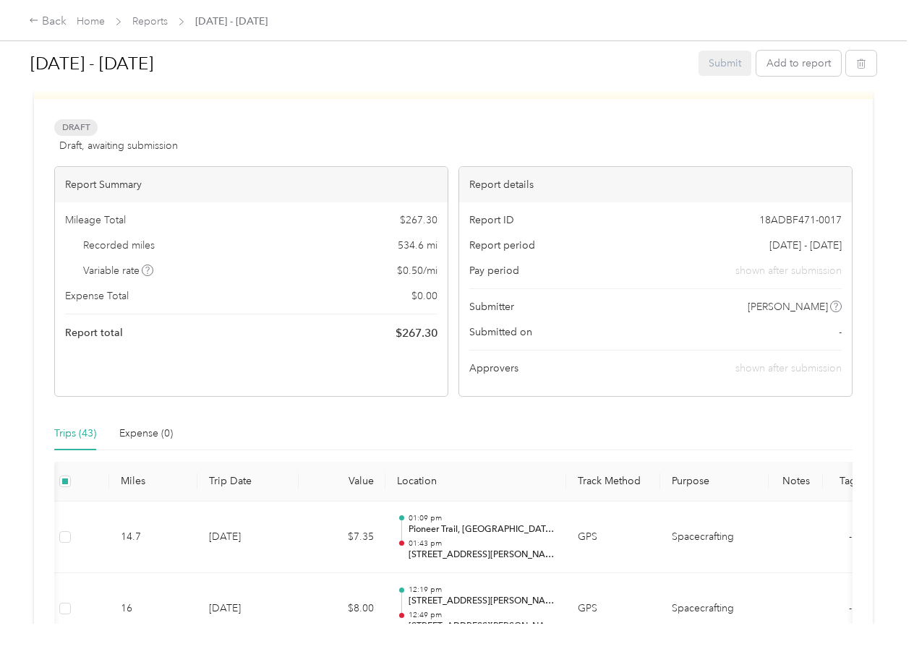
scroll to position [0, 0]
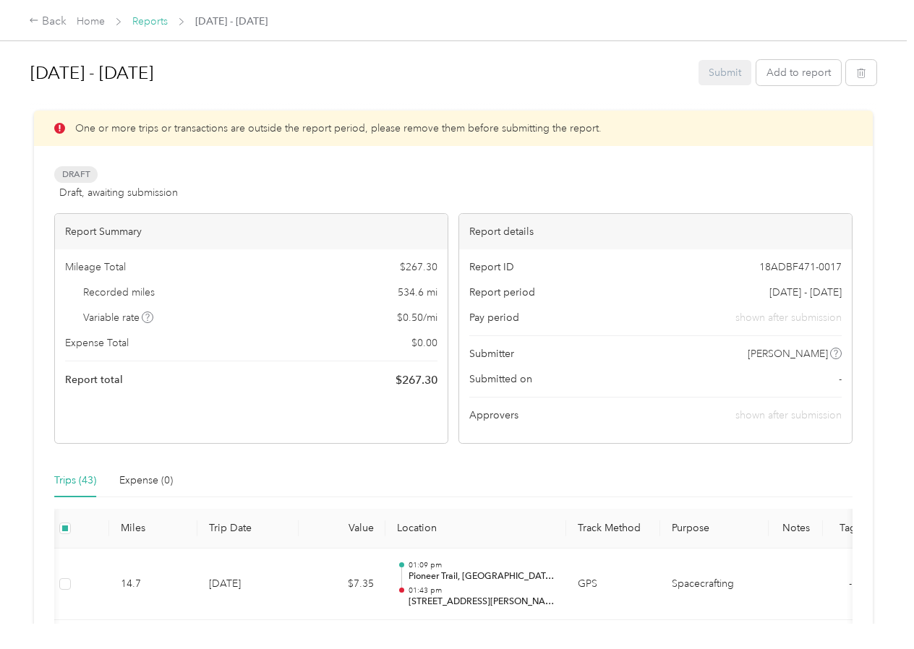
click at [153, 26] on link "Reports" at bounding box center [149, 21] width 35 height 12
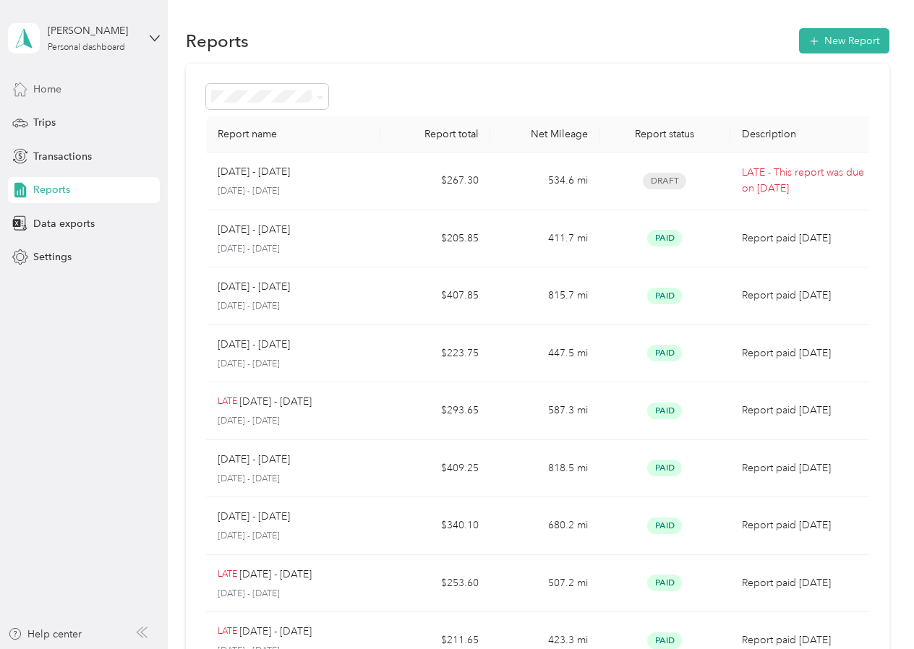
click at [61, 95] on div "Home" at bounding box center [84, 89] width 152 height 26
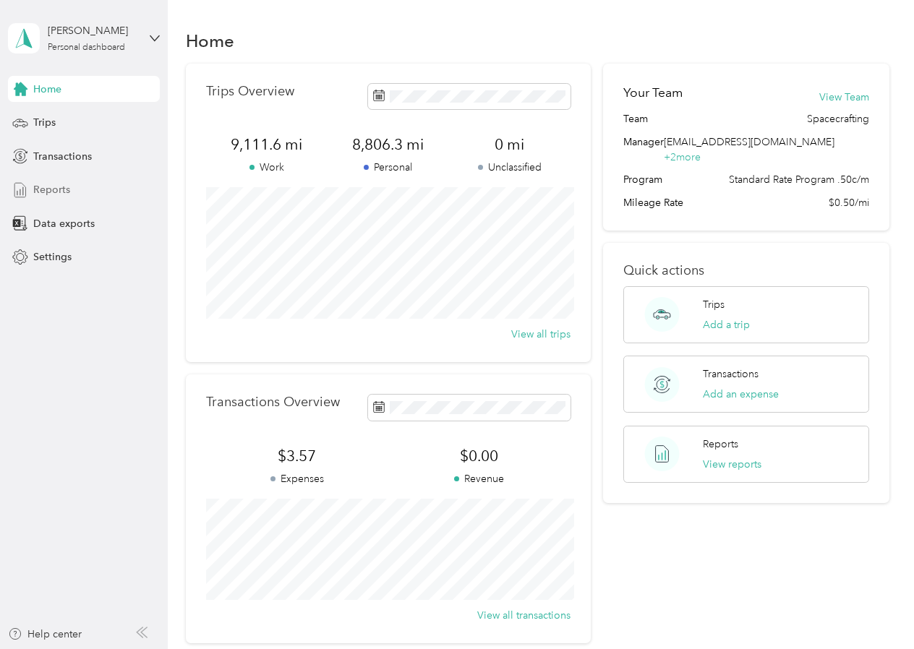
click at [58, 187] on span "Reports" at bounding box center [51, 189] width 37 height 15
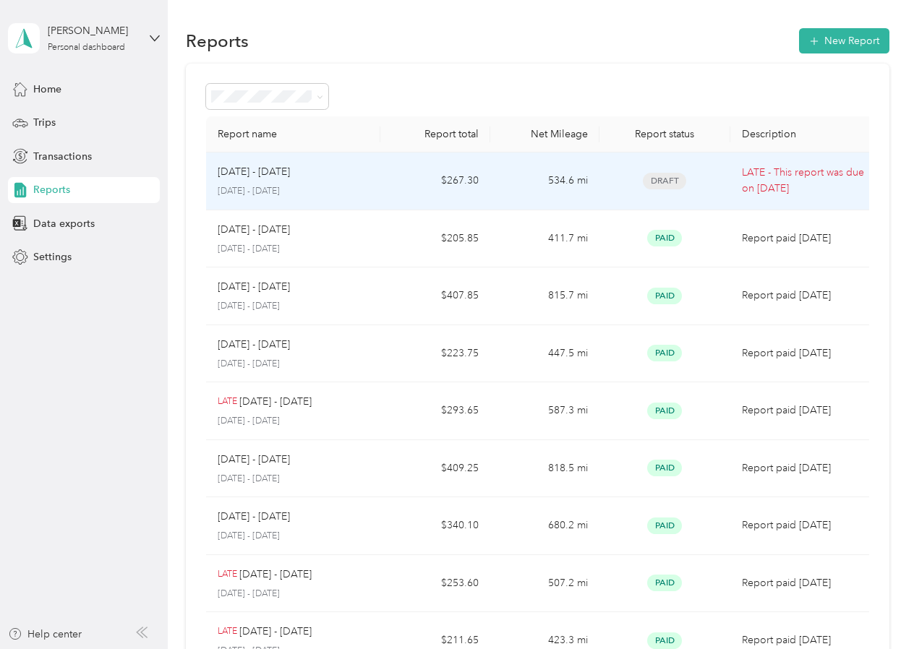
click at [358, 186] on p "[DATE] - [DATE]" at bounding box center [294, 191] width 152 height 13
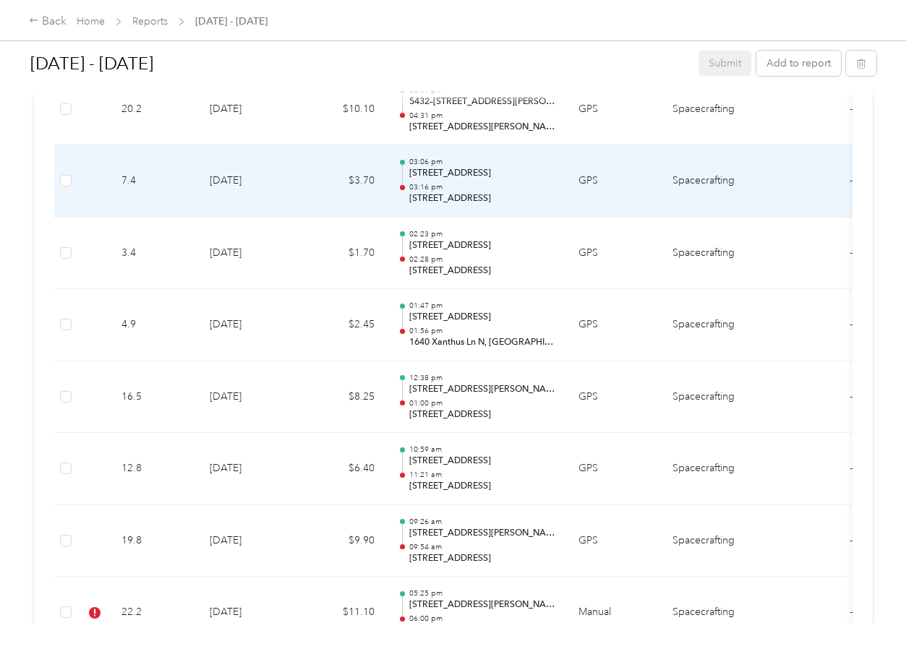
scroll to position [3241, 0]
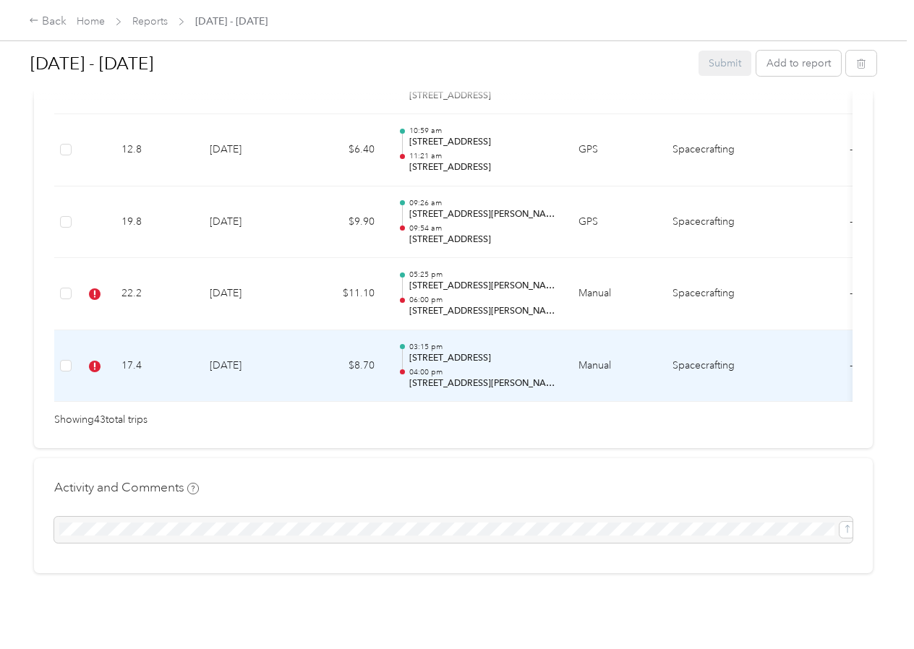
click at [265, 367] on td "[DATE]" at bounding box center [248, 367] width 101 height 72
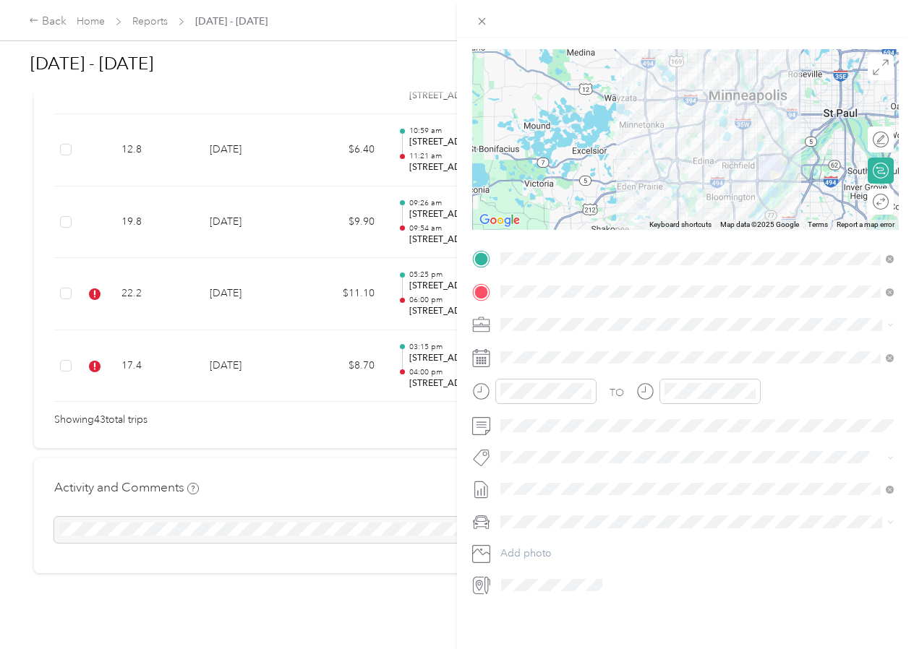
scroll to position [0, 0]
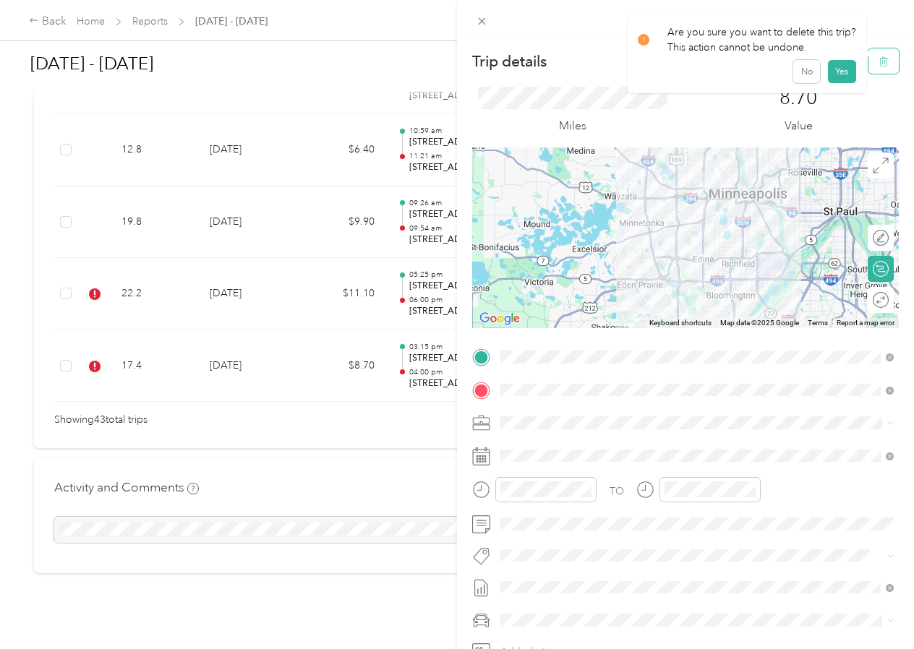
click at [872, 63] on button "button" at bounding box center [884, 60] width 30 height 25
click at [841, 80] on button "Yes" at bounding box center [841, 78] width 28 height 23
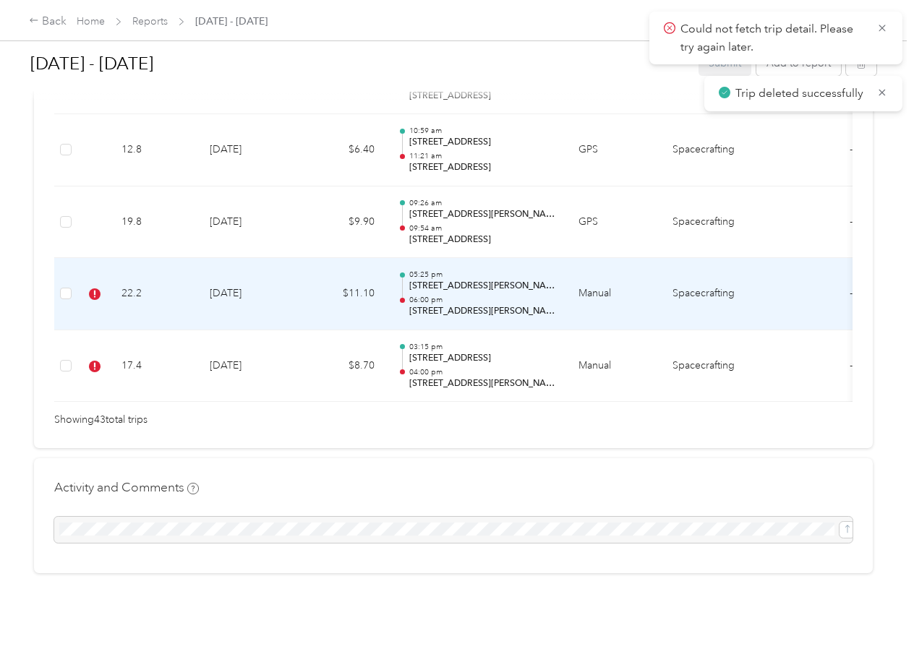
click at [192, 304] on td "22.2" at bounding box center [154, 294] width 88 height 72
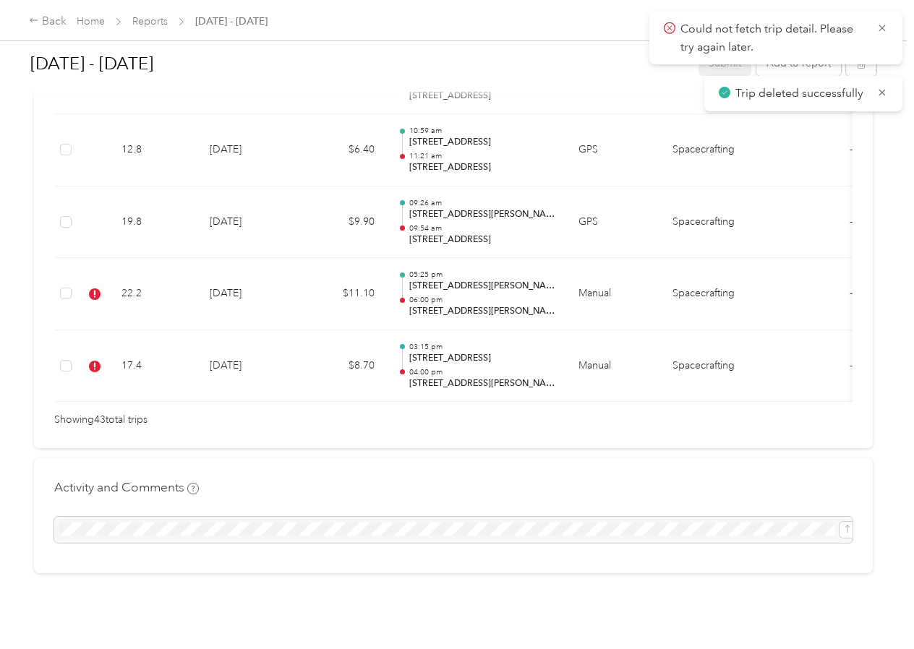
scroll to position [3169, 0]
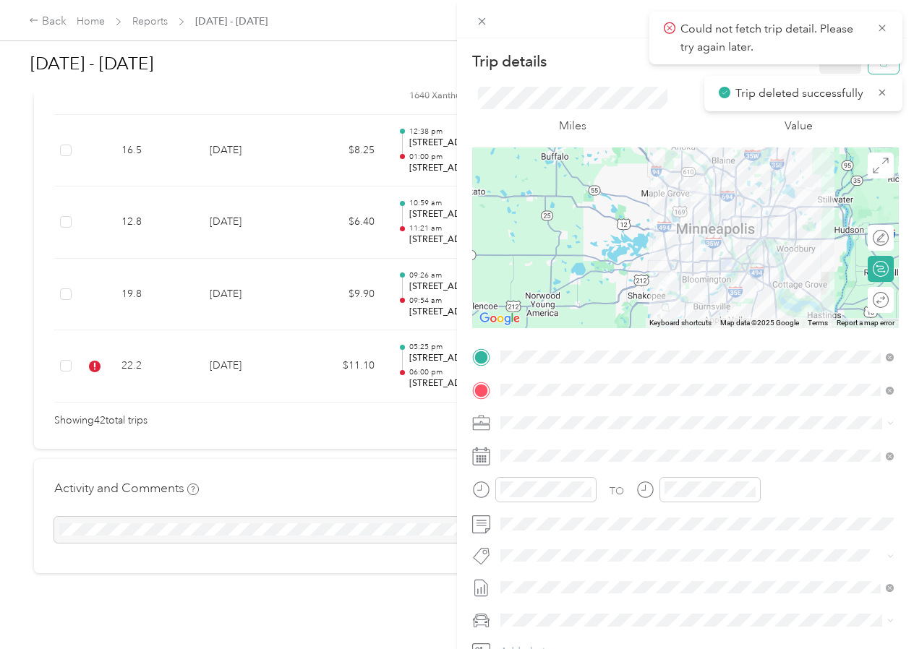
click at [886, 71] on button "button" at bounding box center [884, 60] width 30 height 25
click at [842, 80] on button "Yes" at bounding box center [841, 78] width 28 height 23
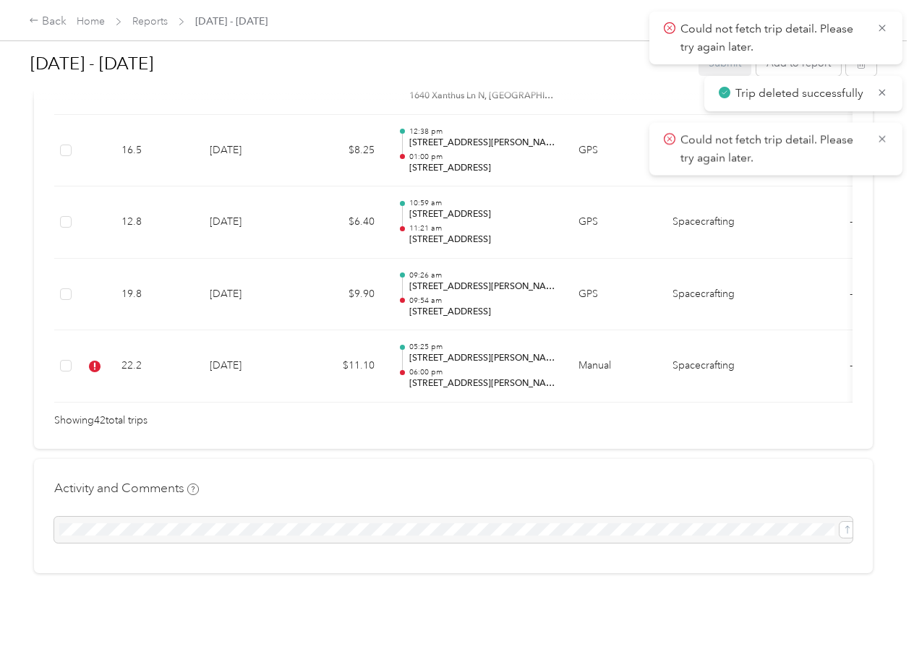
scroll to position [3062, 0]
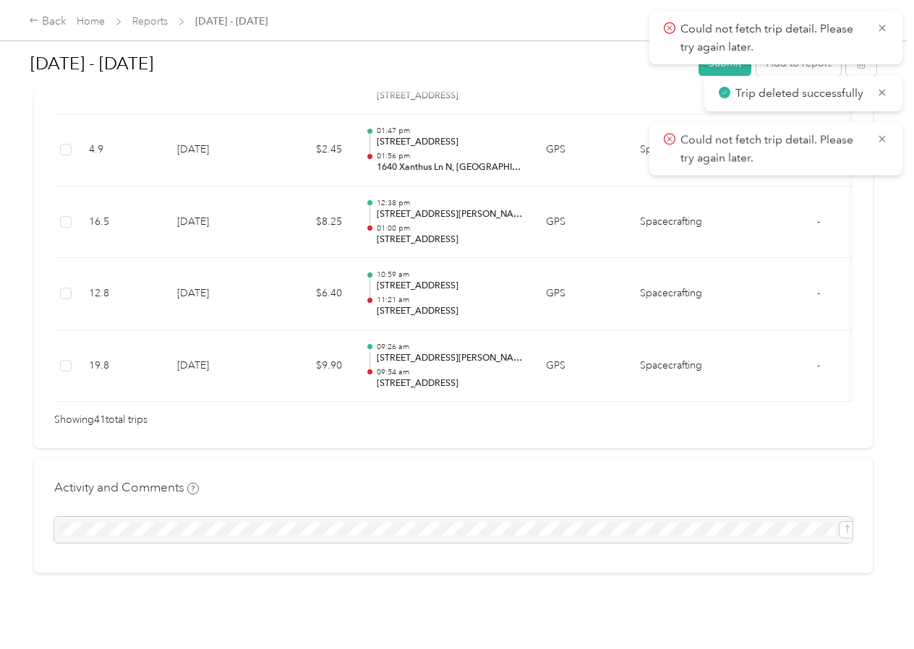
click at [229, 90] on div at bounding box center [453, 95] width 846 height 15
click at [879, 29] on icon at bounding box center [883, 28] width 12 height 13
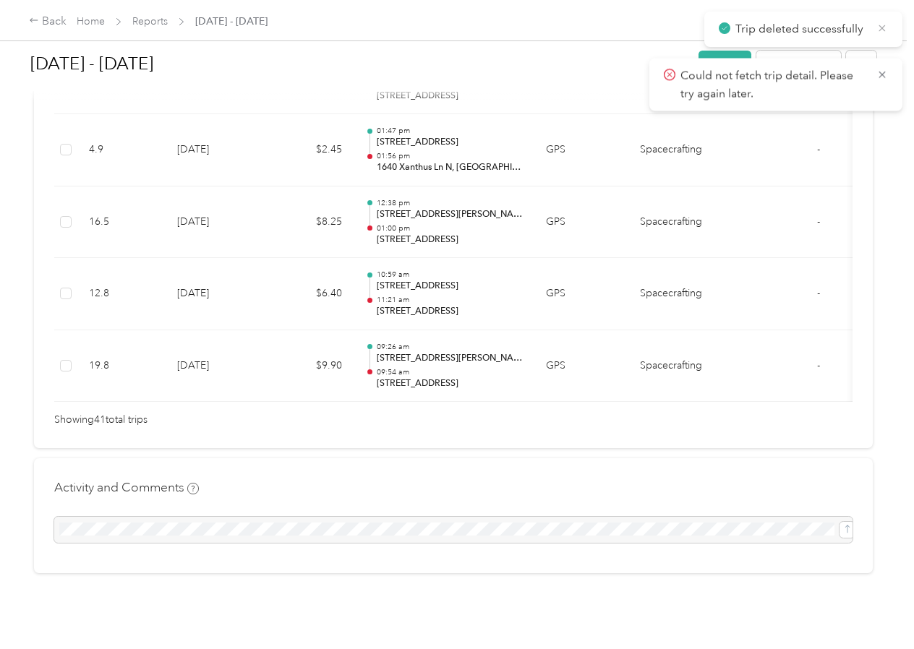
click at [880, 29] on icon at bounding box center [883, 28] width 12 height 13
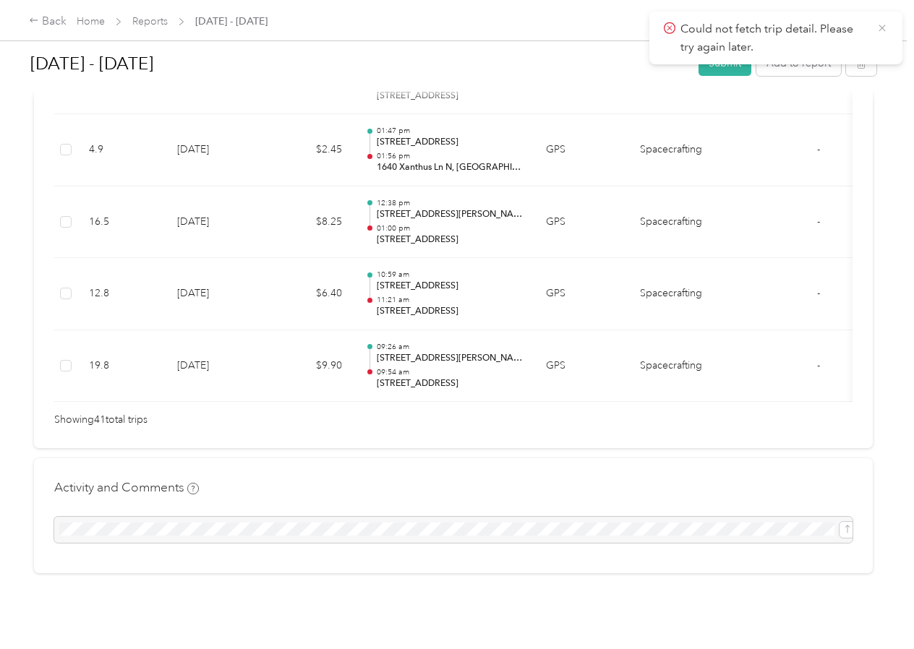
click at [880, 32] on icon at bounding box center [883, 28] width 12 height 13
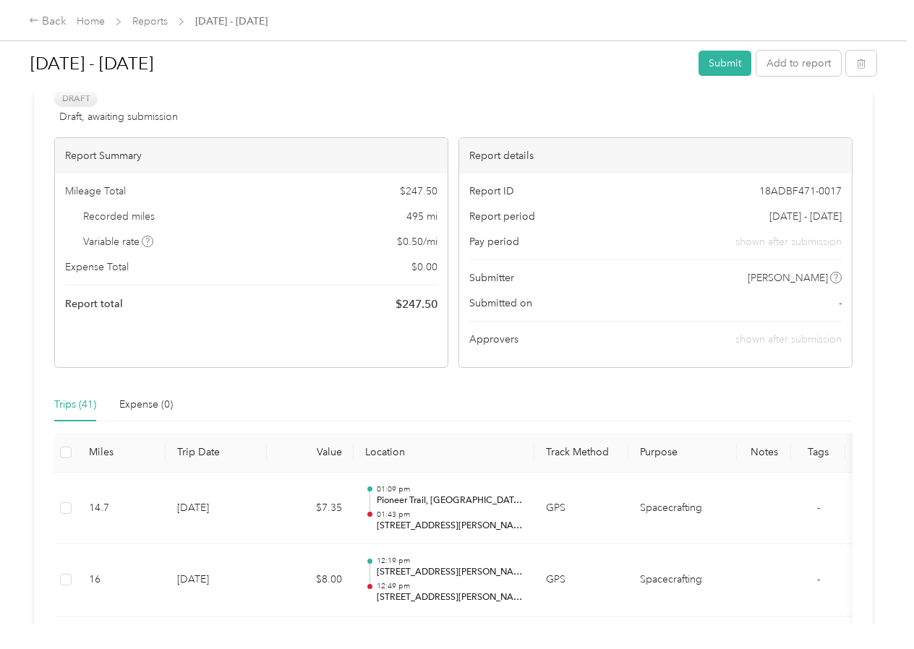
scroll to position [54, 0]
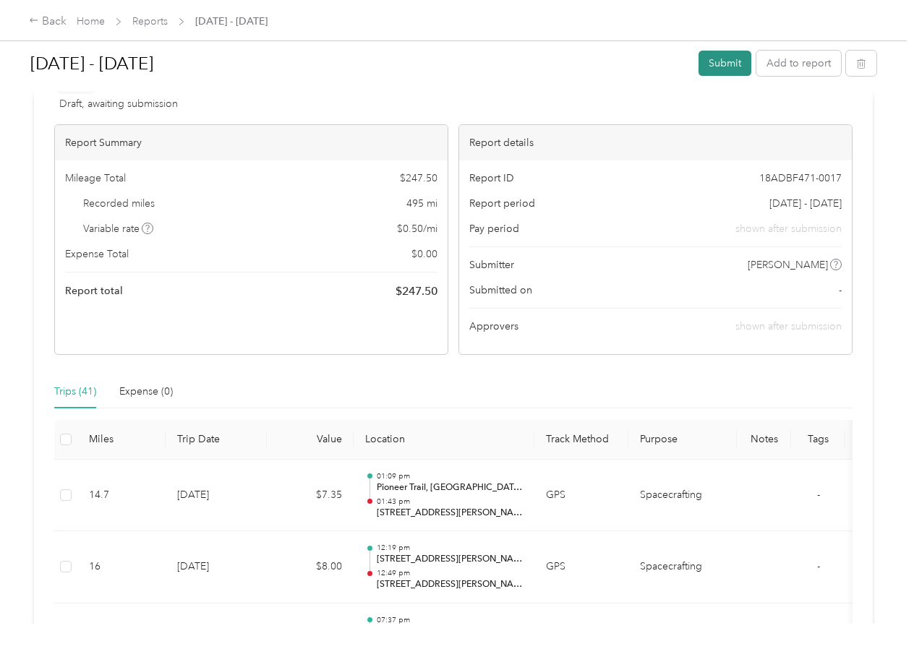
click at [726, 61] on button "Submit" at bounding box center [725, 63] width 53 height 25
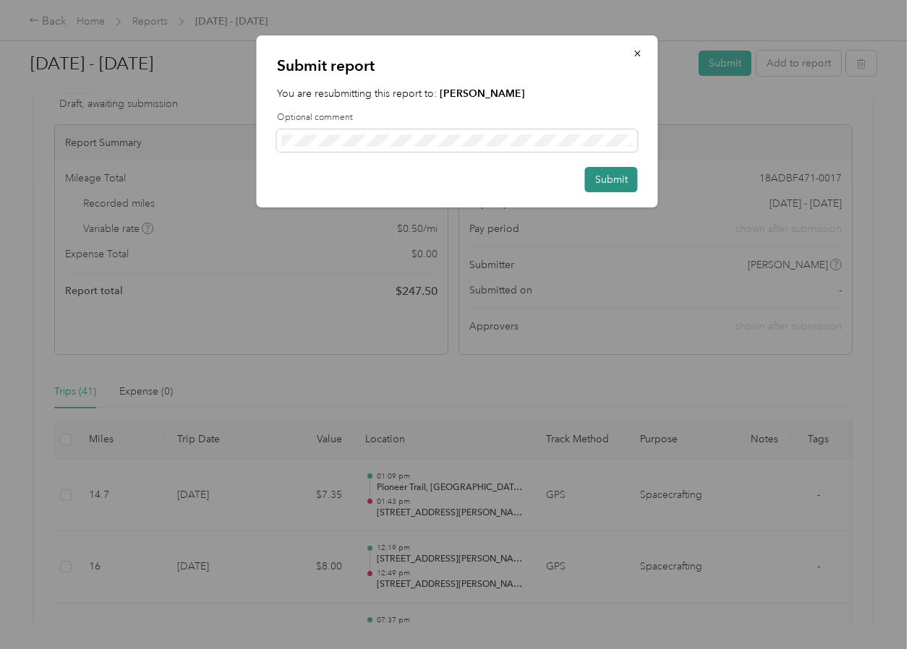
click at [618, 180] on button "Submit" at bounding box center [611, 179] width 53 height 25
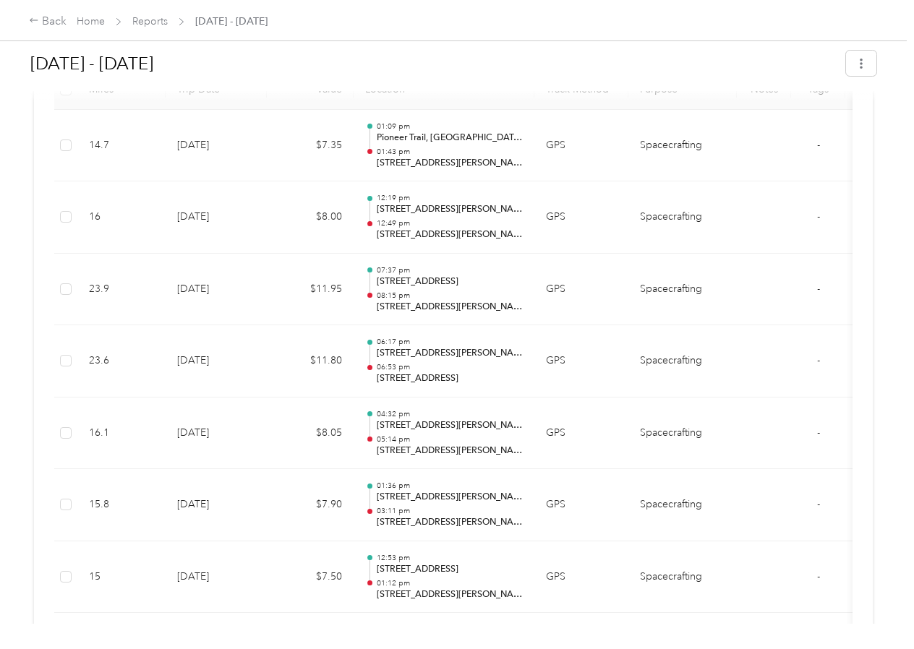
scroll to position [0, 0]
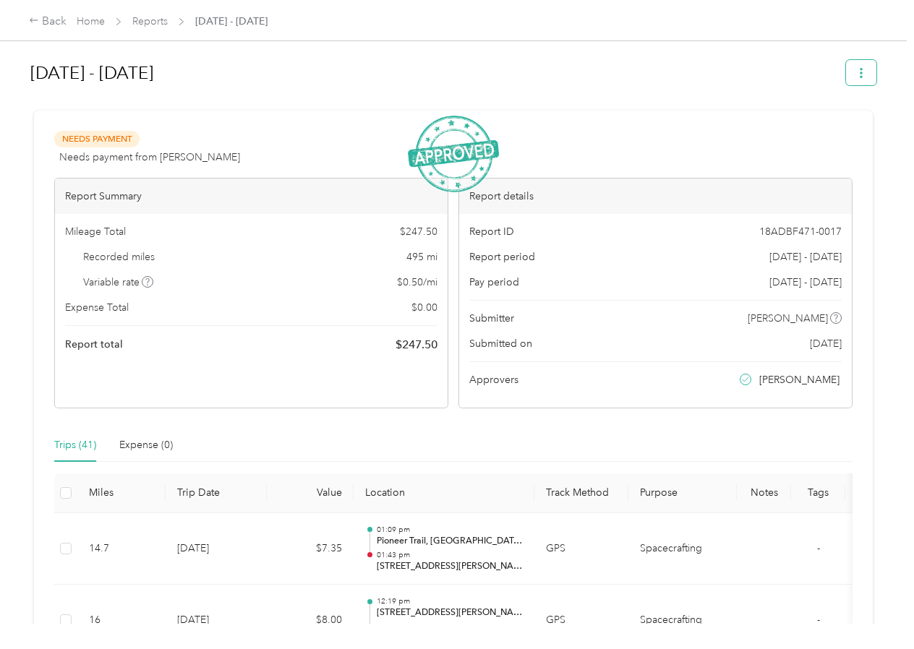
click at [863, 78] on span "button" at bounding box center [861, 73] width 10 height 12
click at [848, 119] on span "Download" at bounding box center [828, 125] width 48 height 15
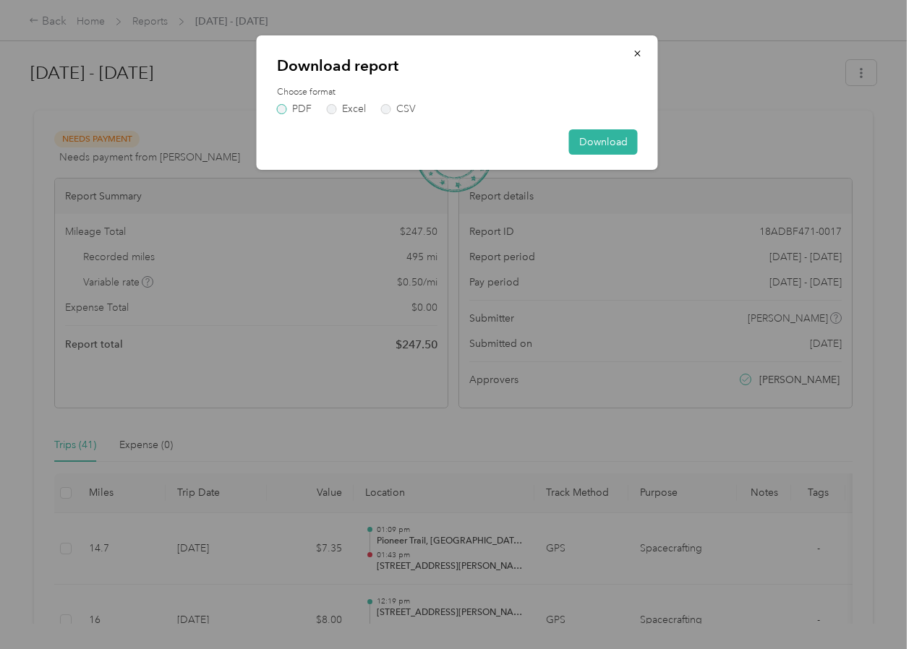
click at [301, 110] on label "PDF" at bounding box center [294, 109] width 35 height 10
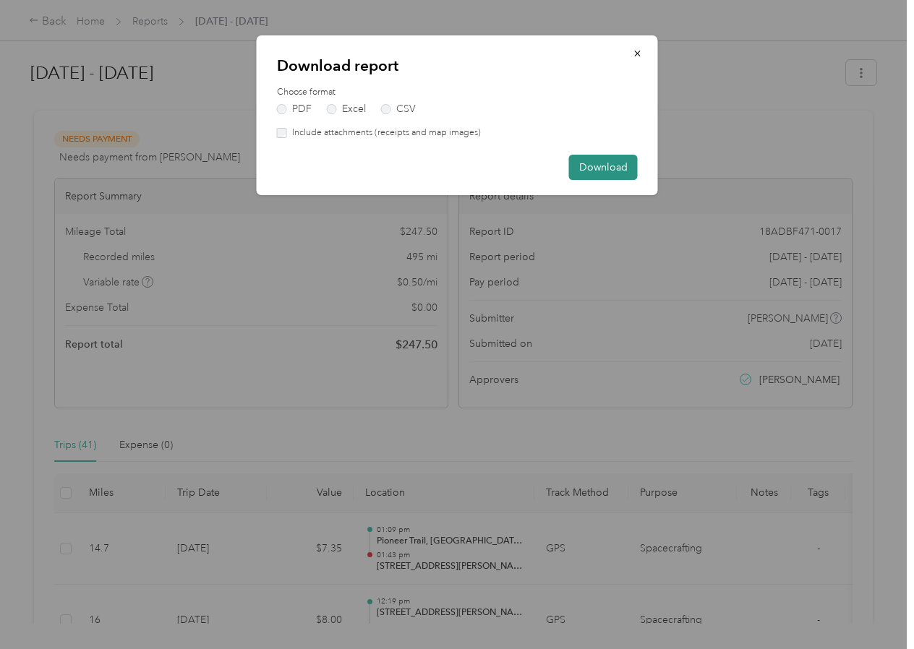
click at [592, 161] on button "Download" at bounding box center [603, 167] width 69 height 25
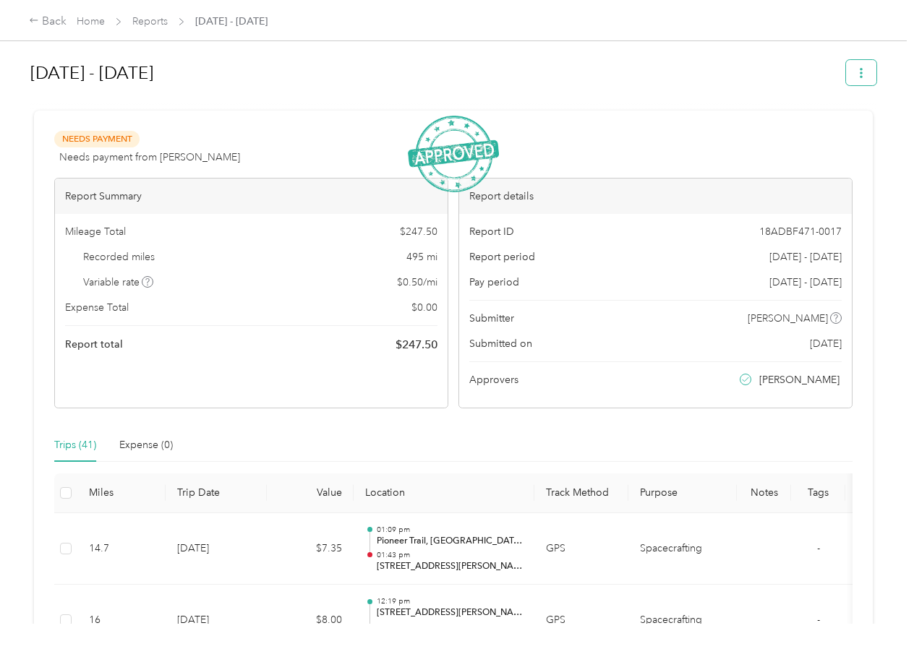
click at [866, 73] on icon "button" at bounding box center [861, 73] width 10 height 10
click at [726, 60] on h1 "[DATE] - [DATE]" at bounding box center [433, 73] width 806 height 35
